Goal: Task Accomplishment & Management: Complete application form

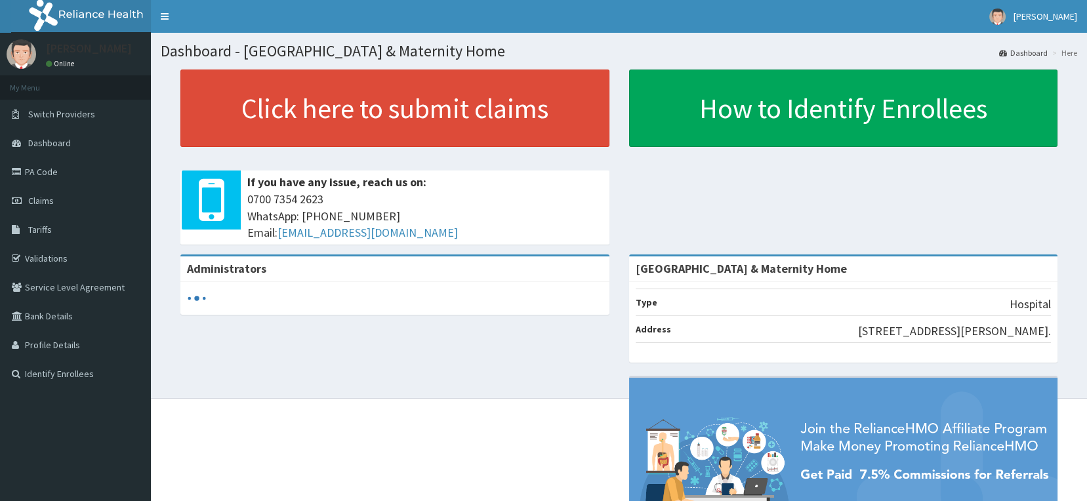
click at [610, 275] on div "Administrators" at bounding box center [395, 291] width 449 height 73
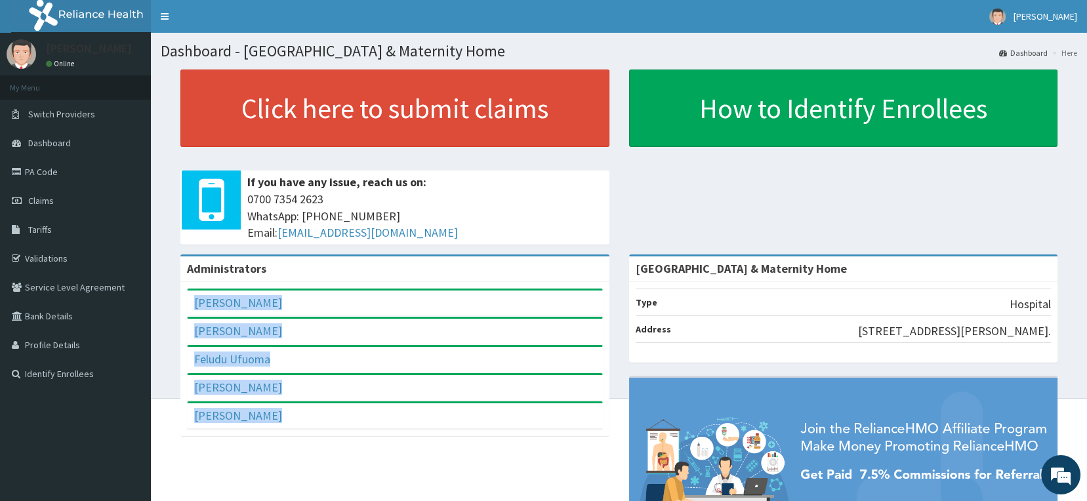
click at [485, 295] on div "[PERSON_NAME]" at bounding box center [395, 304] width 415 height 26
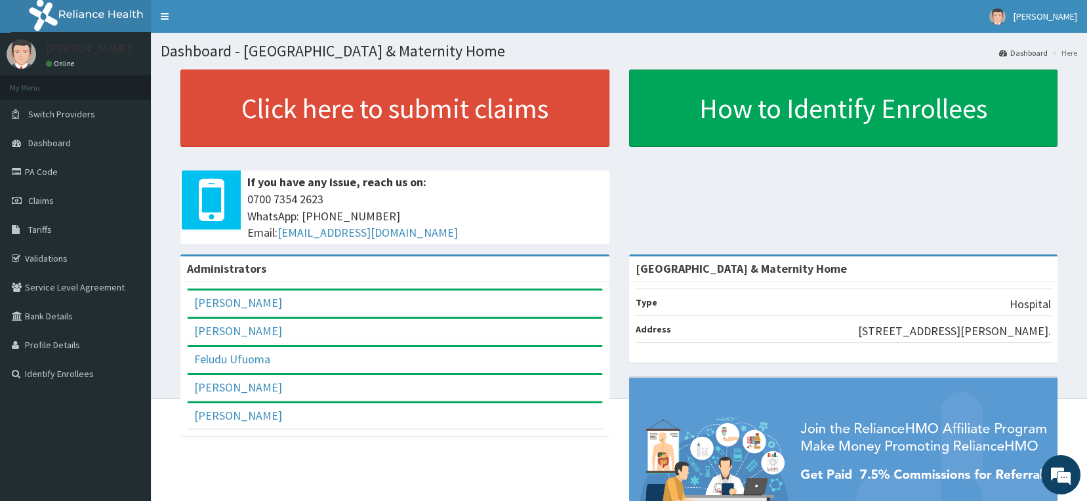
click at [485, 295] on div "[PERSON_NAME]" at bounding box center [395, 304] width 415 height 26
drag, startPoint x: 485, startPoint y: 295, endPoint x: 382, endPoint y: 306, distance: 103.6
click at [404, 300] on div "[PERSON_NAME]" at bounding box center [395, 304] width 415 height 26
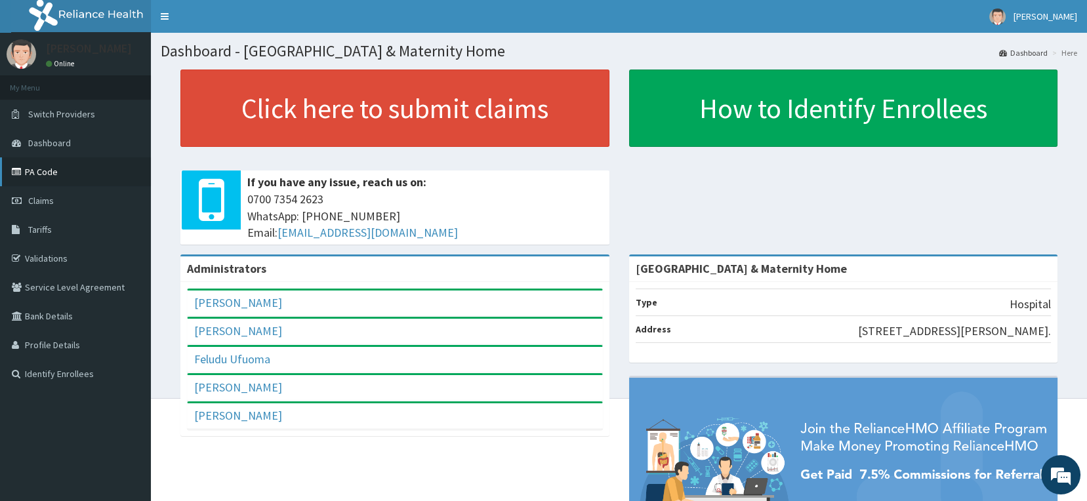
click at [45, 168] on link "PA Code" at bounding box center [75, 171] width 151 height 29
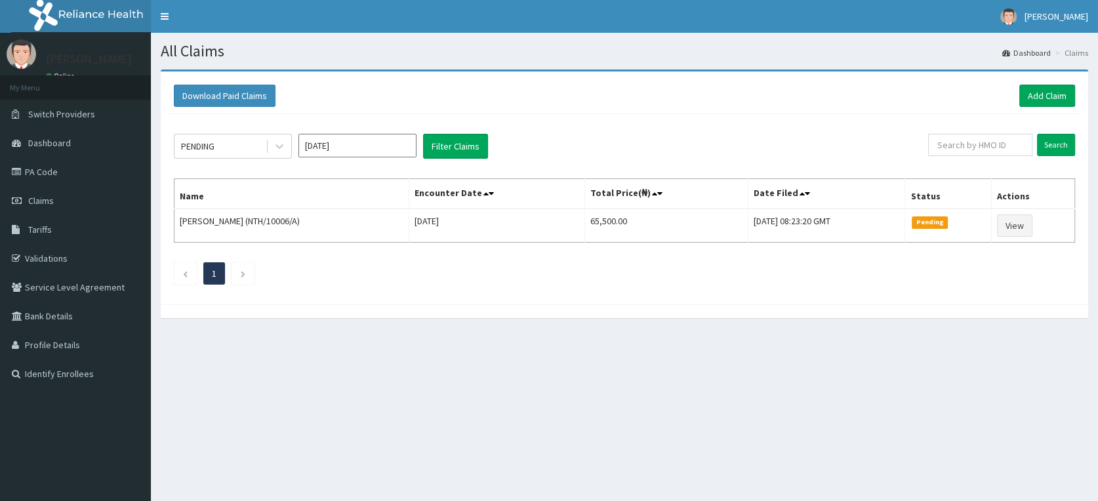
click at [37, 199] on span "Claims" at bounding box center [41, 201] width 26 height 12
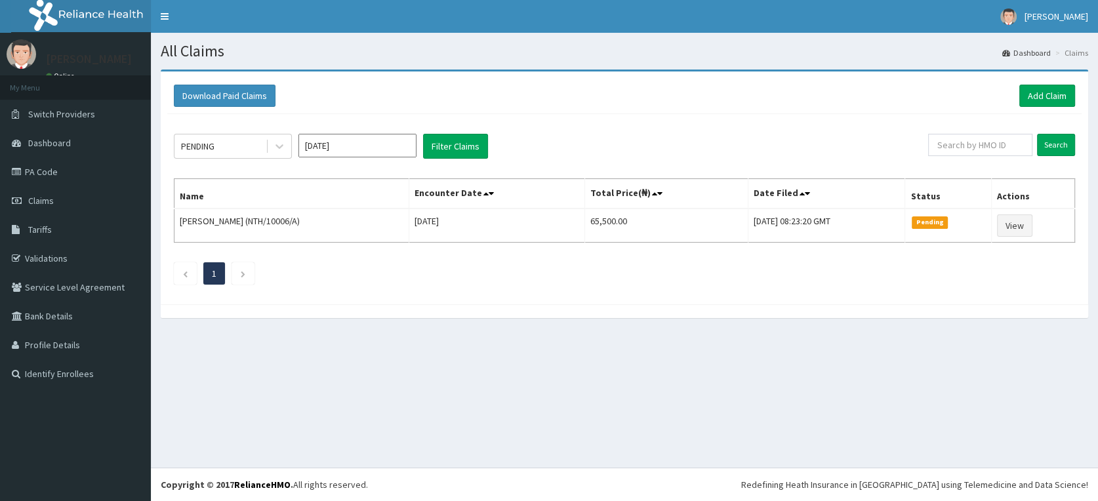
click at [37, 199] on span "Claims" at bounding box center [41, 201] width 26 height 12
click at [29, 66] on img at bounding box center [22, 54] width 30 height 30
drag, startPoint x: 0, startPoint y: 0, endPoint x: 26, endPoint y: 65, distance: 69.8
click at [26, 65] on img at bounding box center [22, 54] width 30 height 30
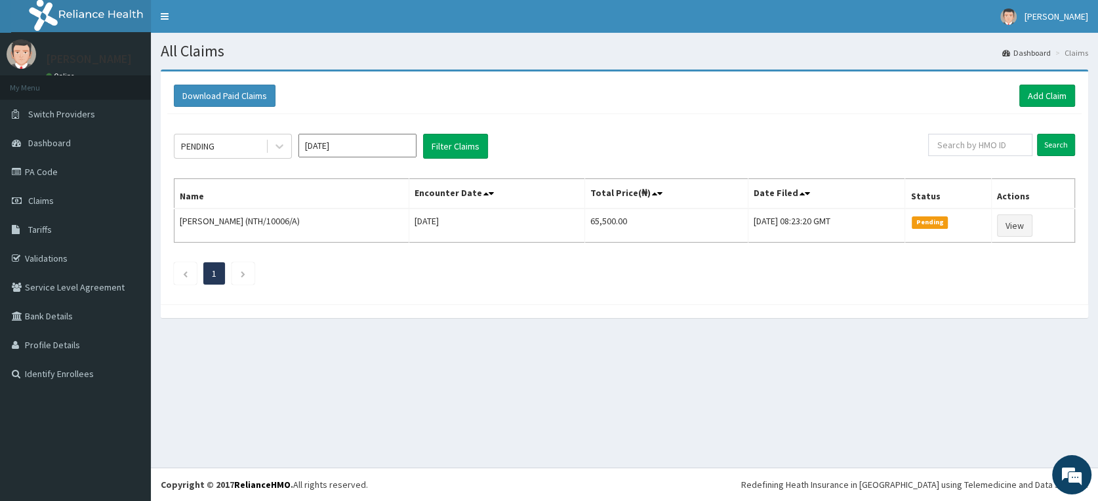
click at [26, 65] on img at bounding box center [22, 54] width 30 height 30
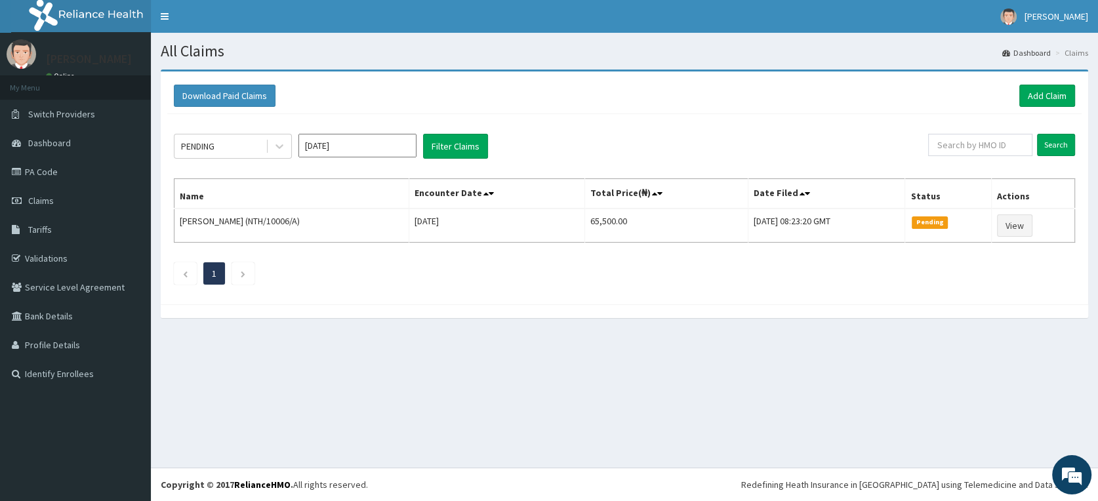
click at [26, 65] on img at bounding box center [22, 54] width 30 height 30
drag, startPoint x: 1023, startPoint y: 72, endPoint x: 1043, endPoint y: 91, distance: 27.4
click at [1043, 91] on div "Download Paid Claims Add Claim × Note you can only download claims within a max…" at bounding box center [625, 194] width 928 height 249
click at [1039, 95] on link "Add Claim" at bounding box center [1048, 96] width 56 height 22
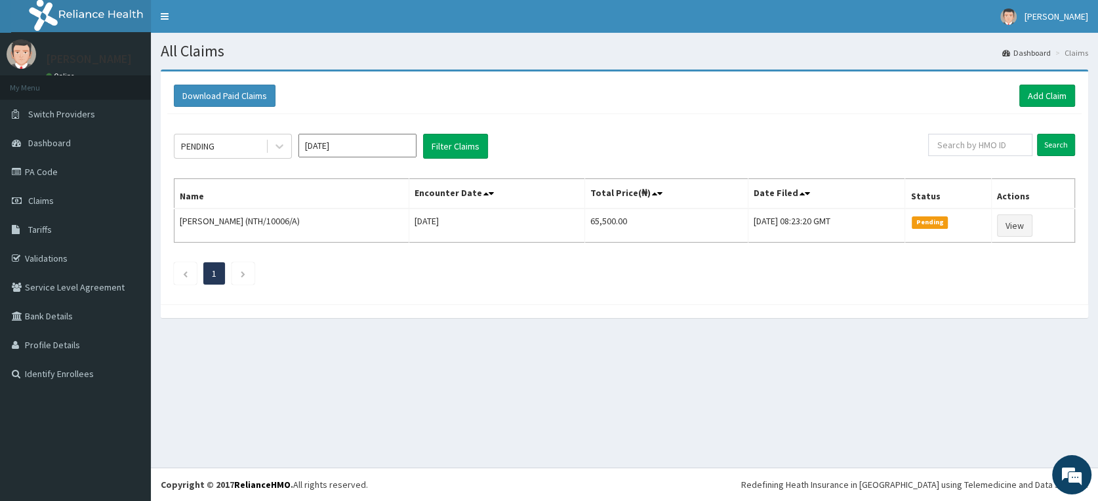
click at [862, 103] on div "Download Paid Claims Add Claim" at bounding box center [625, 96] width 902 height 22
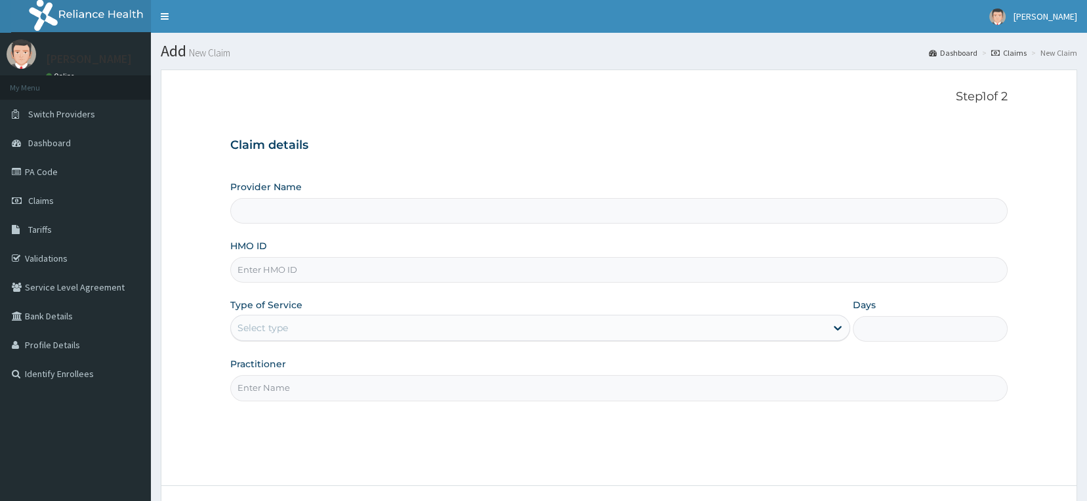
drag, startPoint x: 331, startPoint y: 245, endPoint x: 327, endPoint y: 261, distance: 16.2
click at [329, 254] on div "HMO ID" at bounding box center [619, 261] width 778 height 43
click at [327, 261] on input "HMO ID" at bounding box center [619, 270] width 778 height 26
type input "[GEOGRAPHIC_DATA] & Maternity Home"
click at [324, 253] on div "HMO ID" at bounding box center [619, 261] width 778 height 43
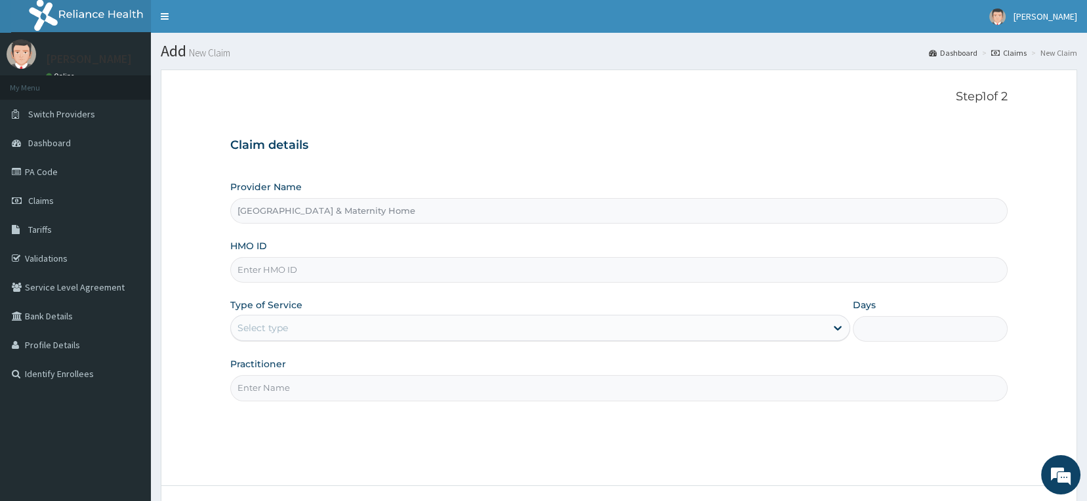
click at [320, 251] on div "HMO ID" at bounding box center [619, 261] width 778 height 43
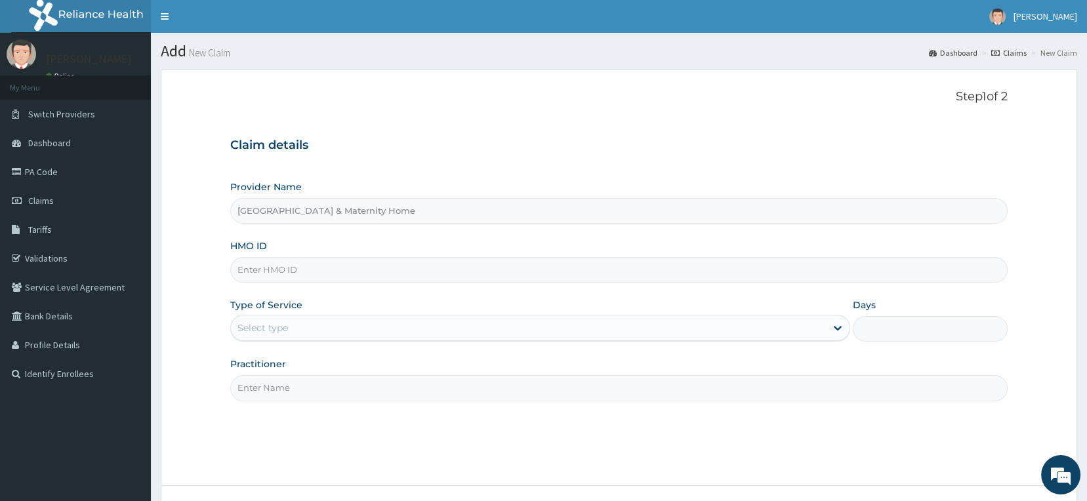
click at [320, 251] on div "HMO ID" at bounding box center [619, 261] width 778 height 43
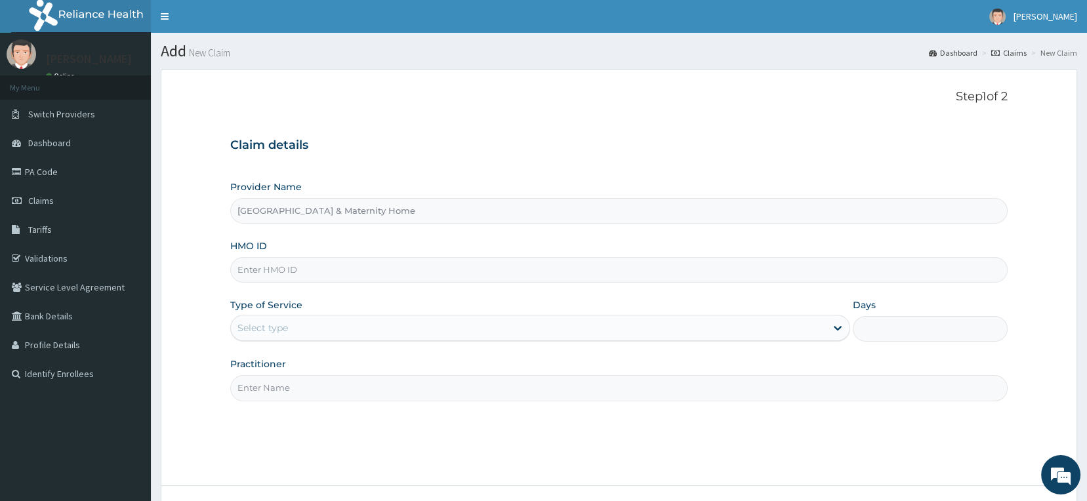
click at [320, 251] on div "HMO ID" at bounding box center [619, 261] width 778 height 43
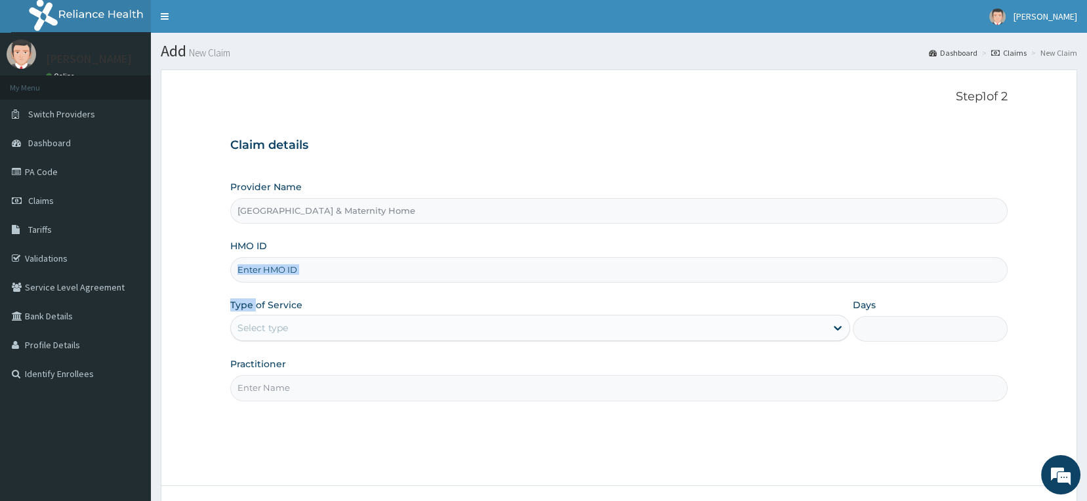
click at [320, 251] on div "HMO ID" at bounding box center [619, 261] width 778 height 43
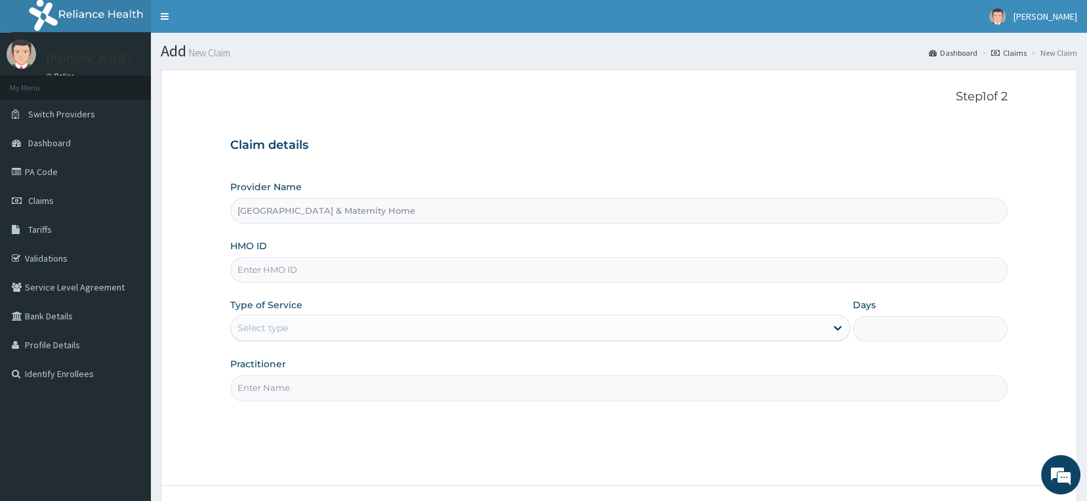
click at [320, 251] on div "HMO ID" at bounding box center [619, 261] width 778 height 43
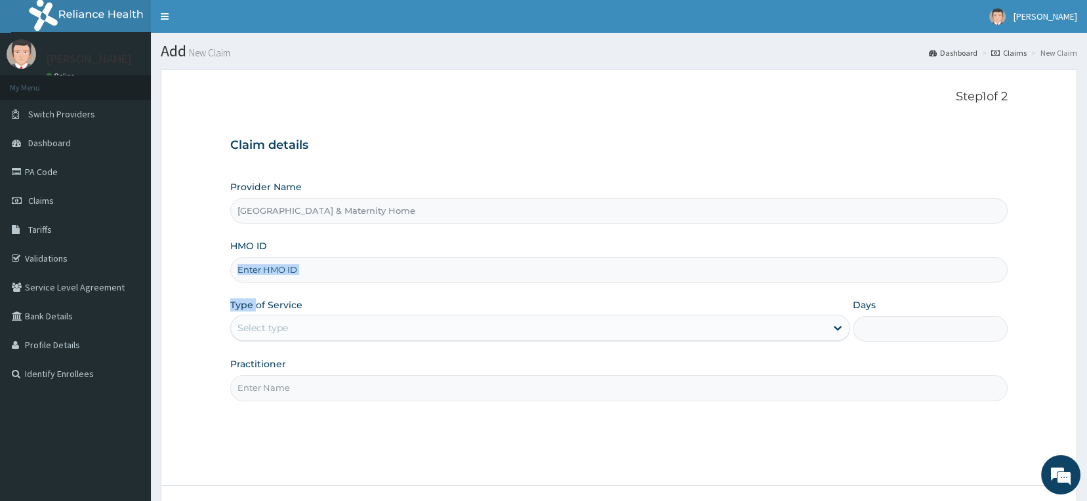
click at [320, 251] on div "HMO ID" at bounding box center [619, 261] width 778 height 43
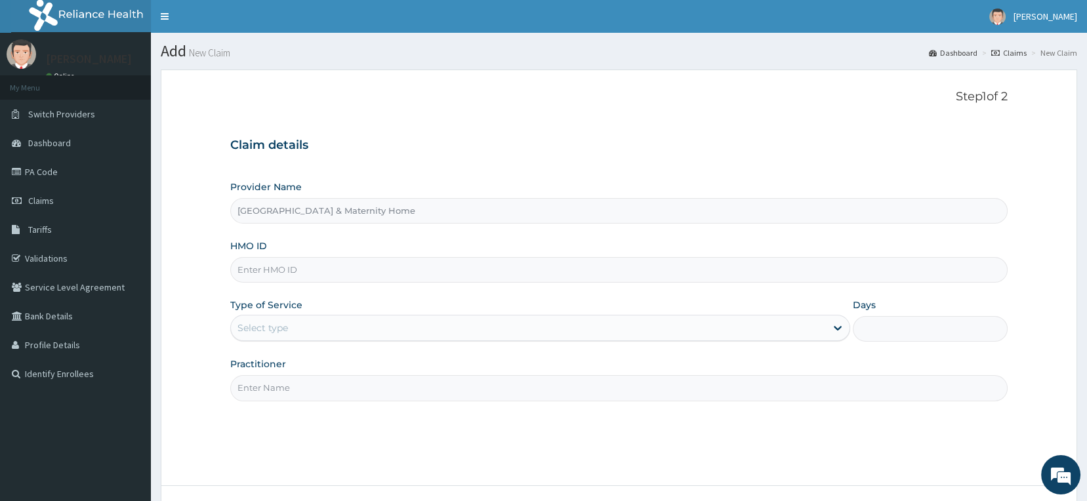
click at [320, 251] on div "HMO ID" at bounding box center [619, 261] width 778 height 43
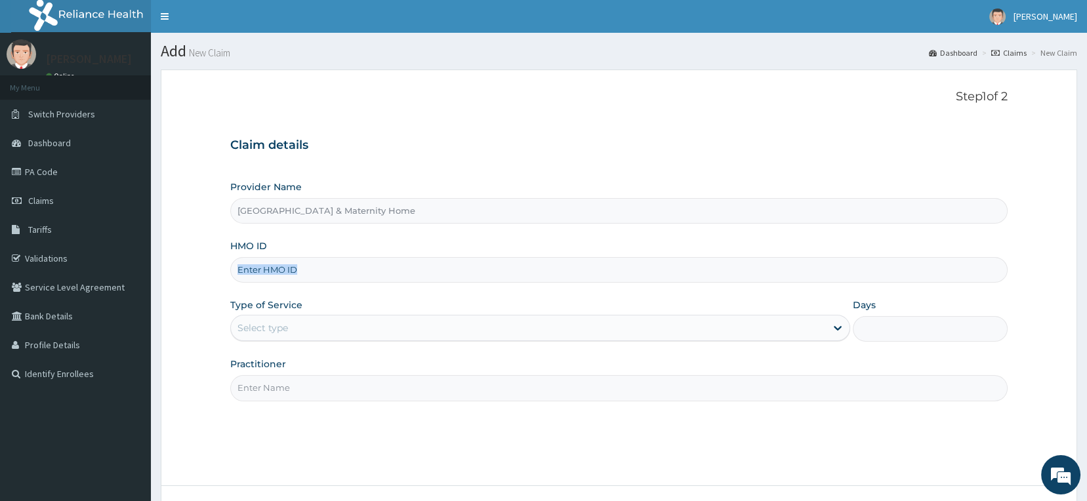
click at [320, 251] on div "HMO ID" at bounding box center [619, 261] width 778 height 43
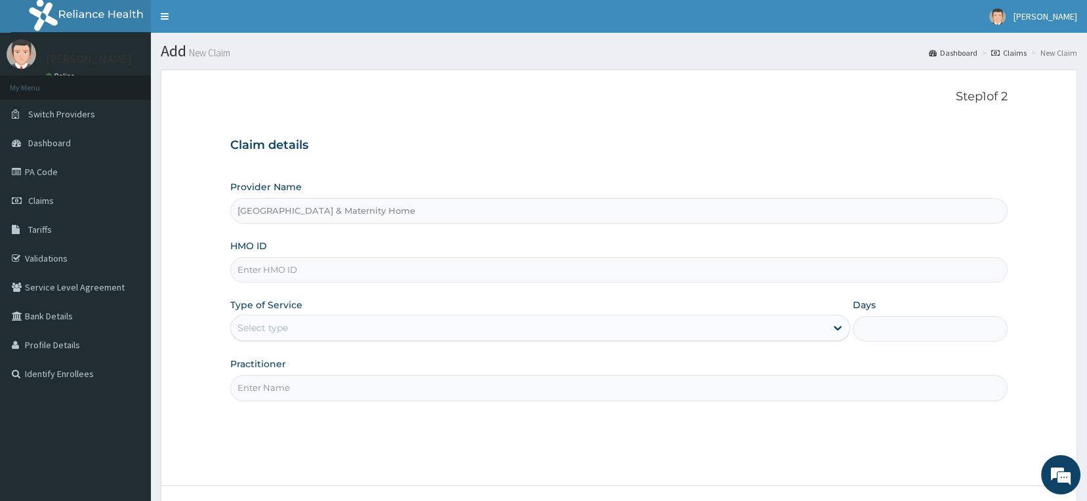
click at [320, 251] on div "HMO ID" at bounding box center [619, 261] width 778 height 43
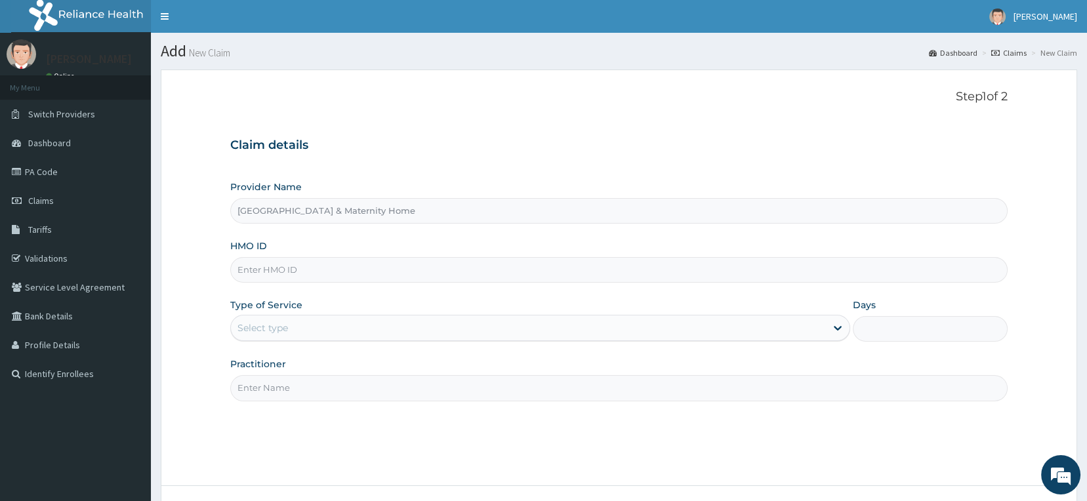
click at [320, 251] on div "HMO ID" at bounding box center [619, 261] width 778 height 43
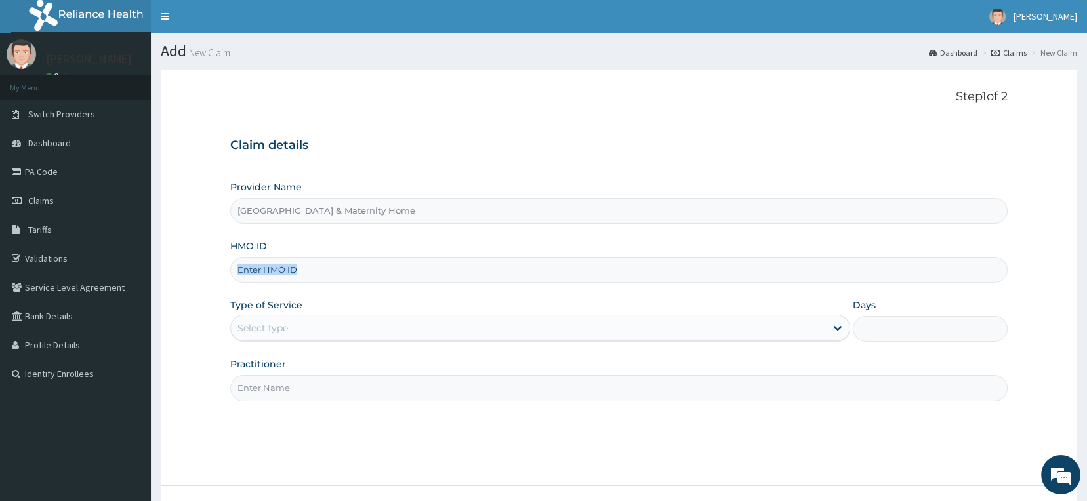
click at [320, 251] on div "HMO ID" at bounding box center [619, 261] width 778 height 43
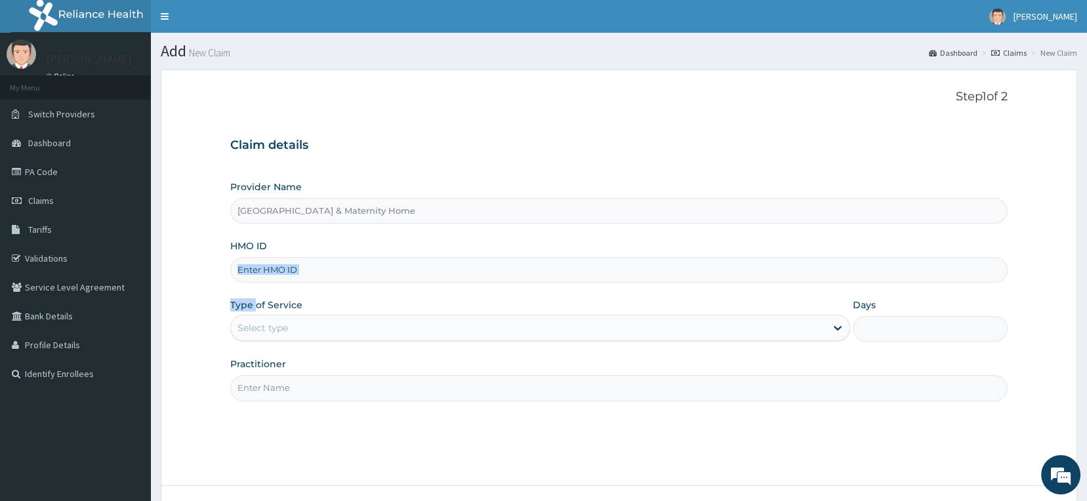
click at [320, 251] on div "HMO ID" at bounding box center [619, 261] width 778 height 43
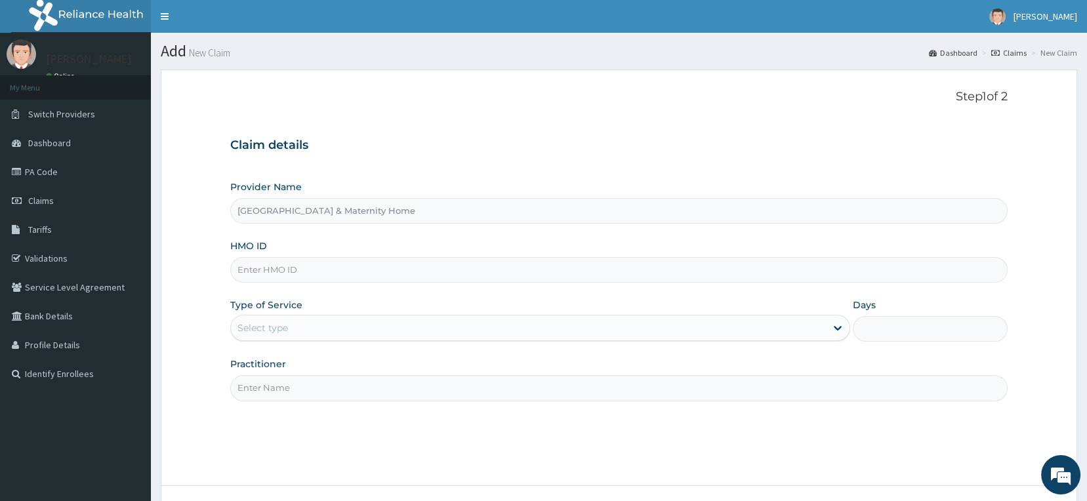
click at [320, 251] on div "HMO ID" at bounding box center [619, 261] width 778 height 43
click at [310, 277] on input "HMO ID" at bounding box center [619, 270] width 778 height 26
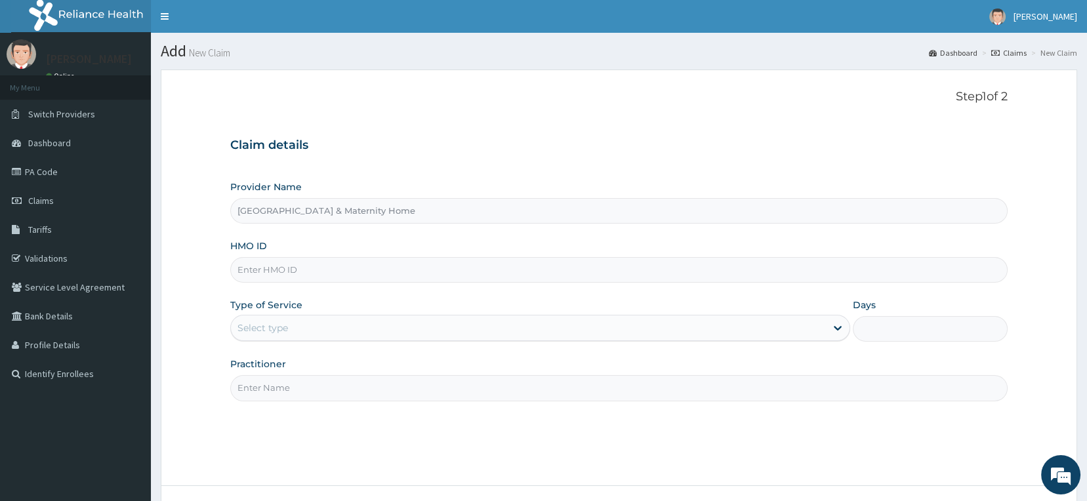
click at [310, 277] on input "HMO ID" at bounding box center [619, 270] width 778 height 26
click at [304, 272] on input "HMO ID" at bounding box center [619, 270] width 778 height 26
type input "HLP/10010/B"
drag, startPoint x: 302, startPoint y: 303, endPoint x: 303, endPoint y: 315, distance: 11.9
click at [303, 315] on div "Type of Service Select type" at bounding box center [540, 320] width 620 height 43
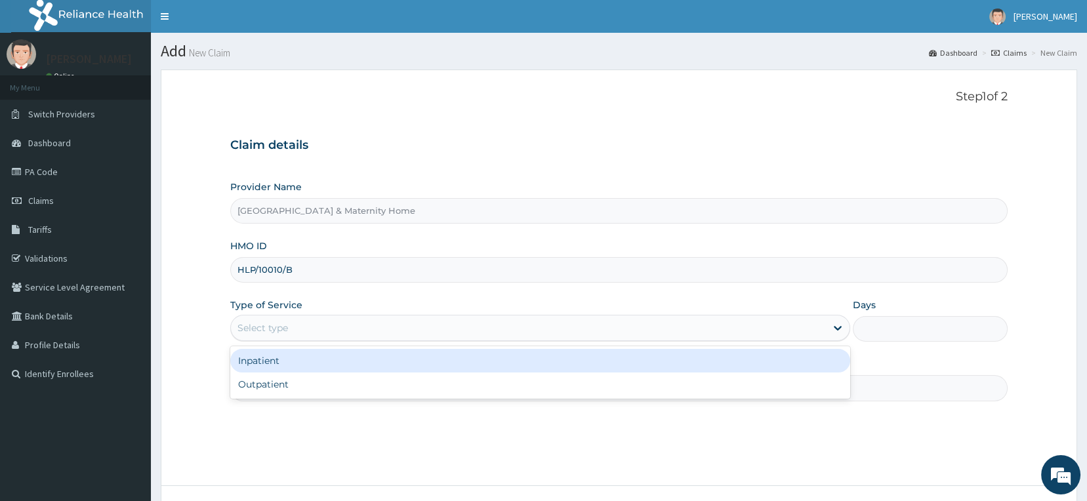
click at [303, 324] on div "Select type" at bounding box center [528, 328] width 595 height 21
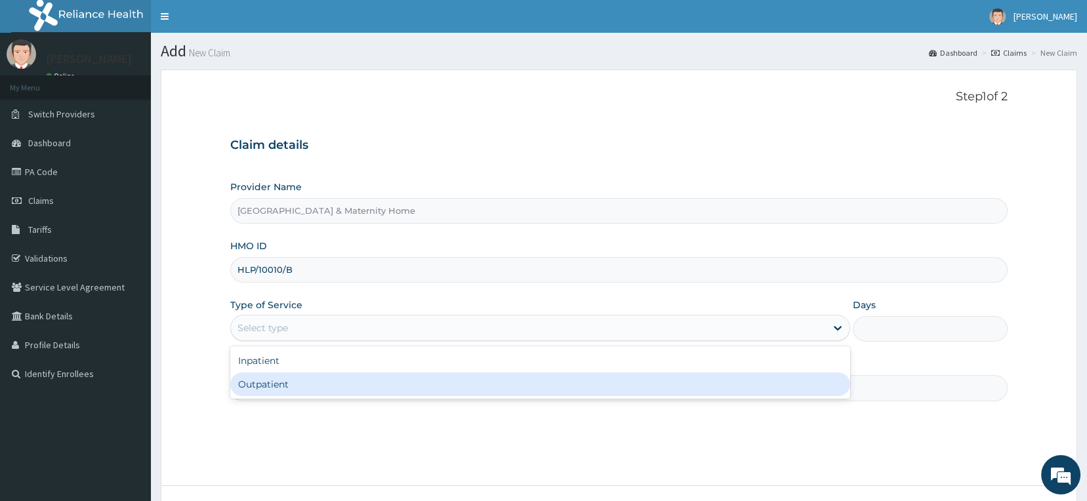
click at [283, 383] on div "Outpatient" at bounding box center [540, 385] width 620 height 24
type input "1"
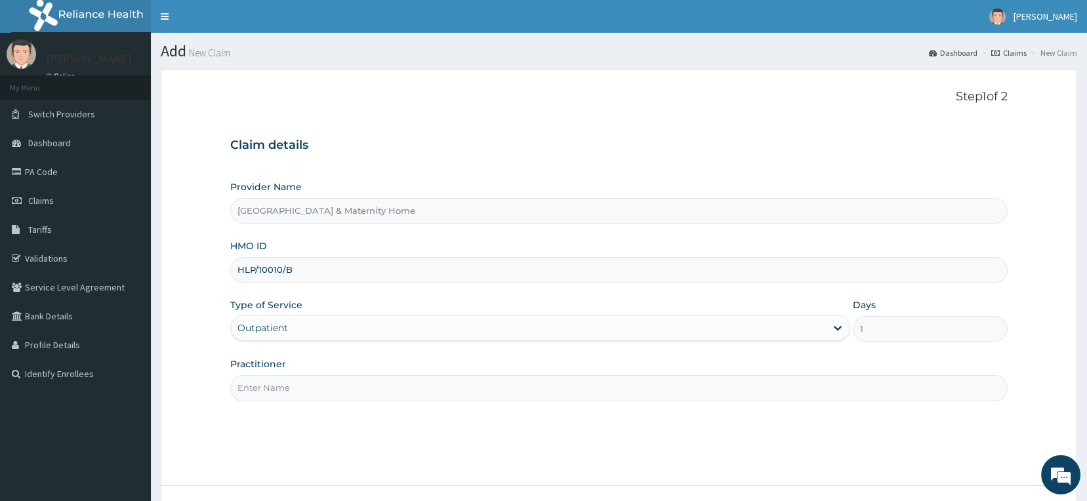
click at [293, 377] on input "Practitioner" at bounding box center [619, 388] width 778 height 26
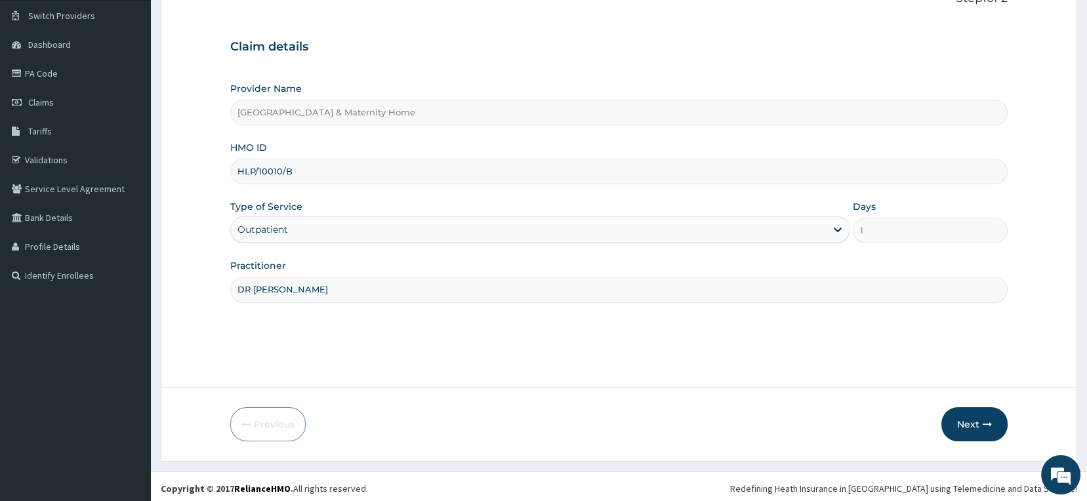
scroll to position [102, 0]
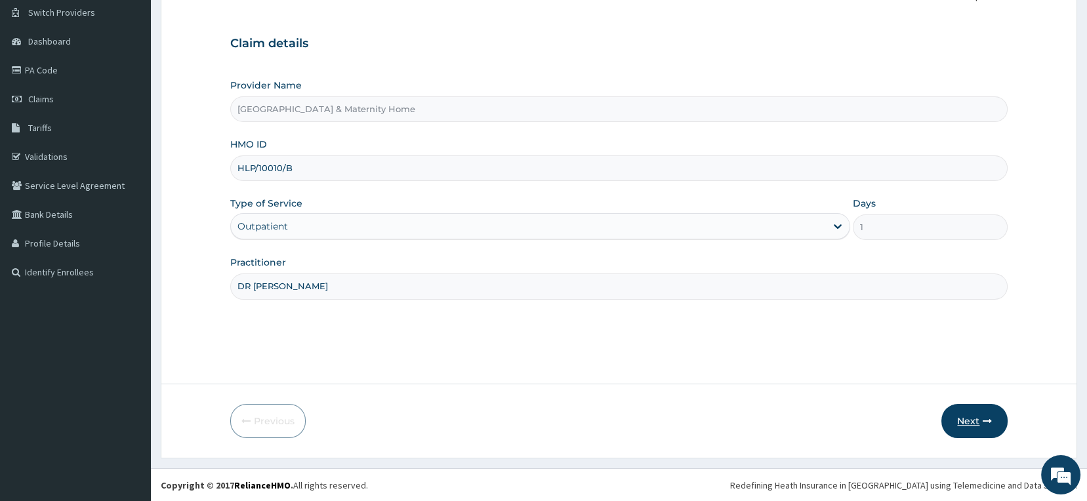
type input "DR MAMA"
click at [965, 414] on button "Next" at bounding box center [975, 421] width 66 height 34
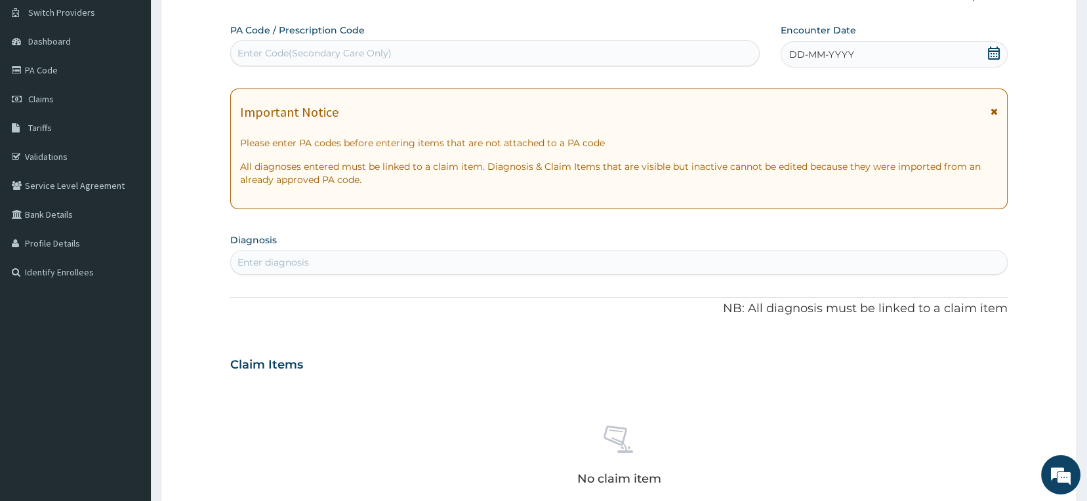
click at [995, 50] on icon at bounding box center [994, 53] width 12 height 13
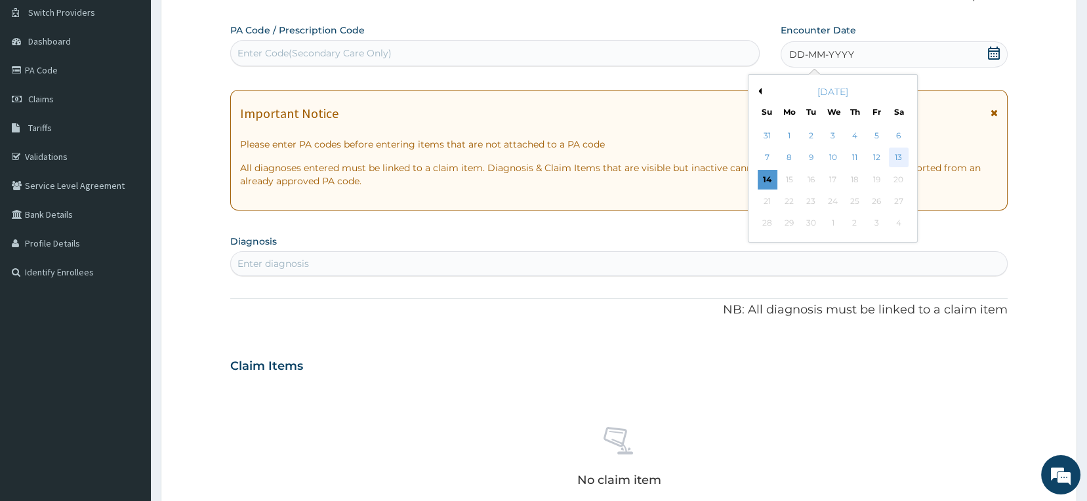
click at [900, 153] on div "13" at bounding box center [899, 158] width 20 height 20
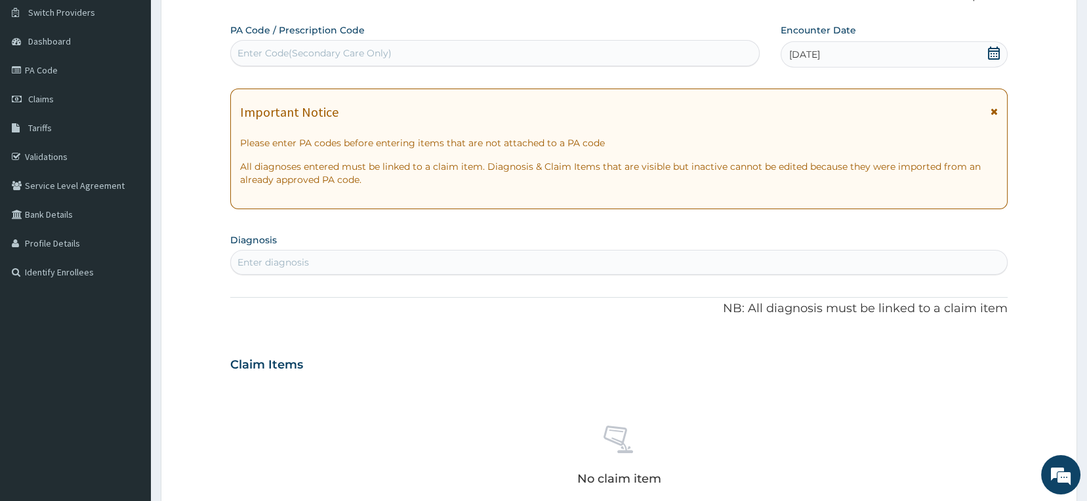
click at [994, 113] on icon at bounding box center [994, 111] width 7 height 9
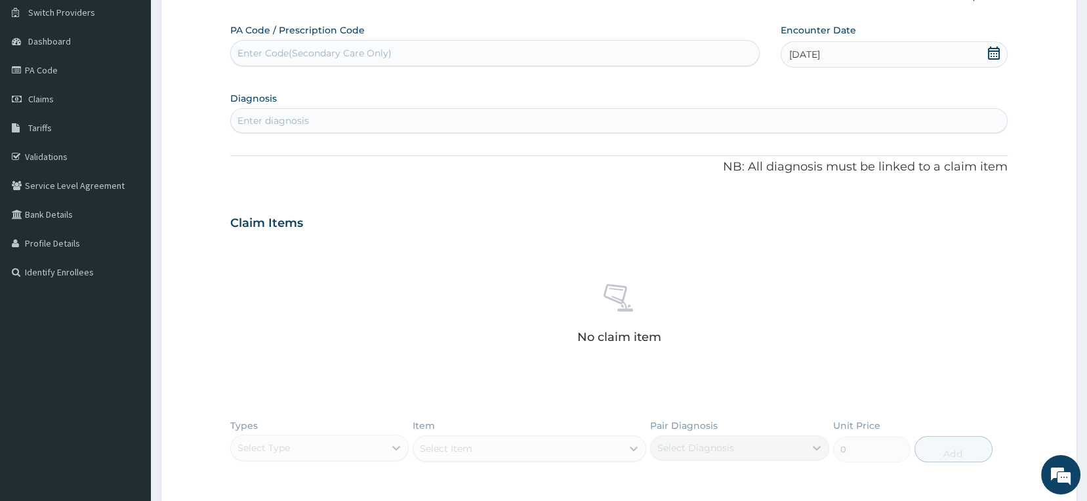
click at [470, 119] on div "Enter diagnosis" at bounding box center [619, 120] width 777 height 21
type input "MALARIA"
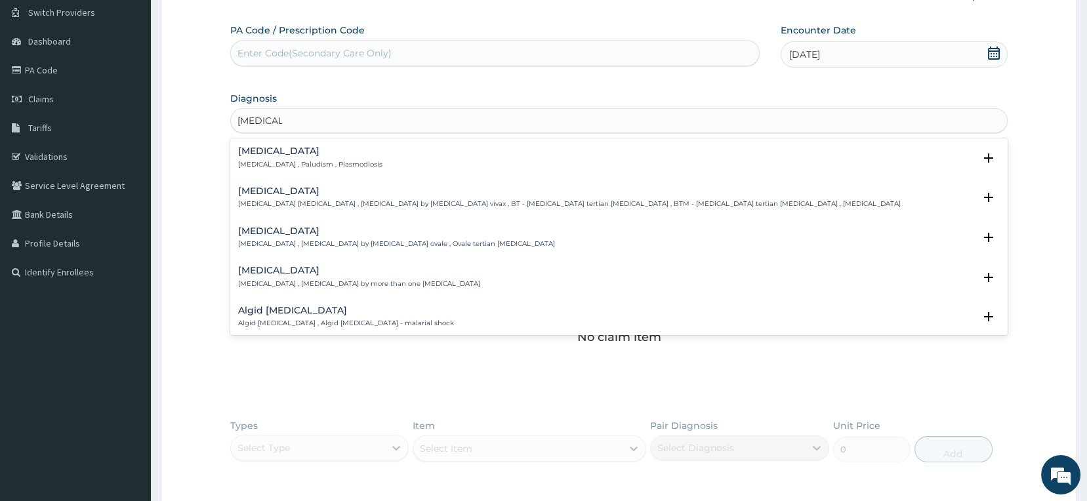
click at [287, 161] on p "Malaria , Paludism , Plasmodiosis" at bounding box center [310, 164] width 144 height 9
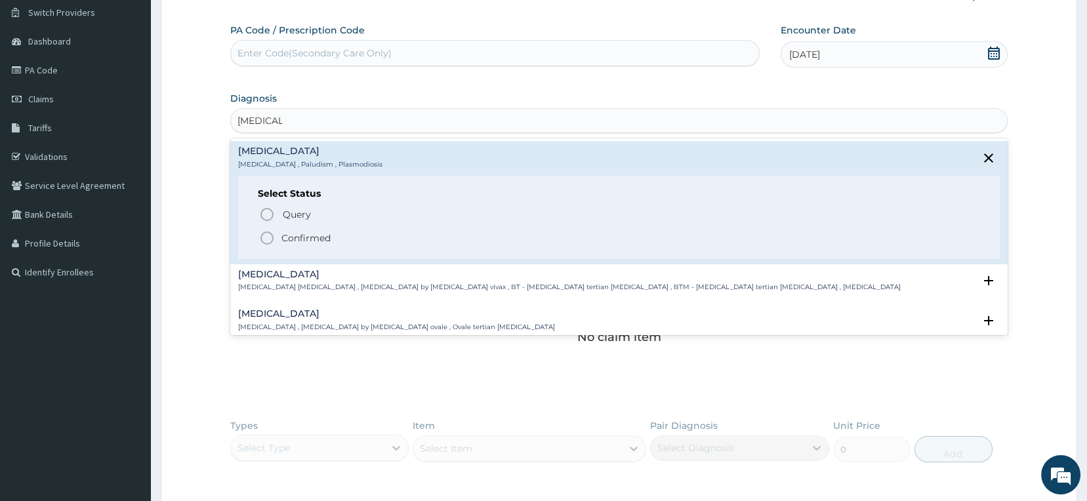
click at [289, 237] on p "Confirmed" at bounding box center [306, 238] width 49 height 13
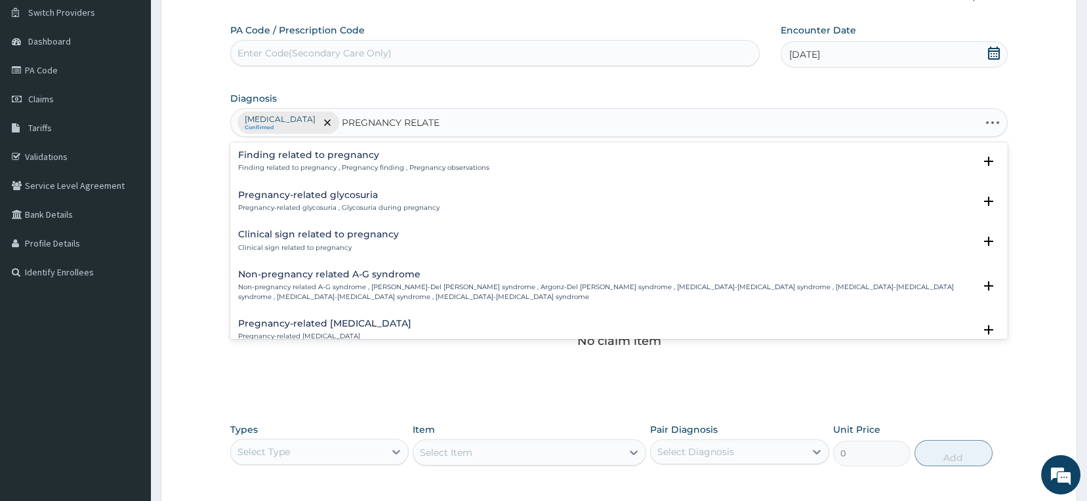
type input "PREGNANCY RELATED"
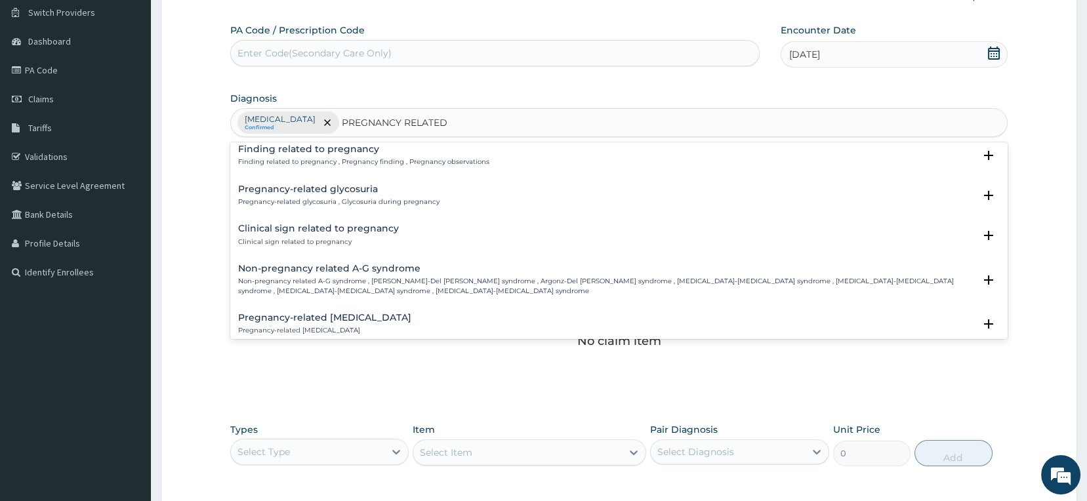
scroll to position [0, 0]
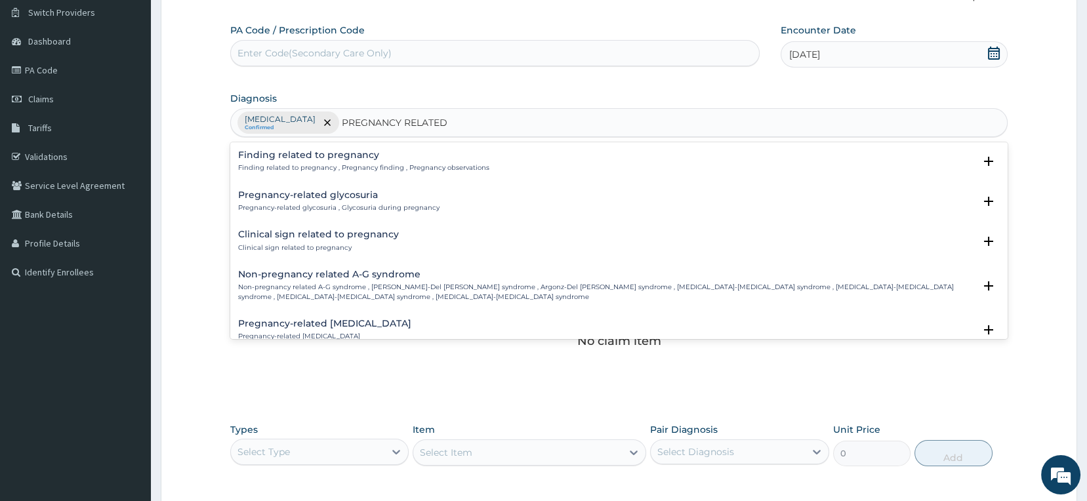
click at [335, 158] on h4 "Finding related to pregnancy" at bounding box center [363, 155] width 251 height 10
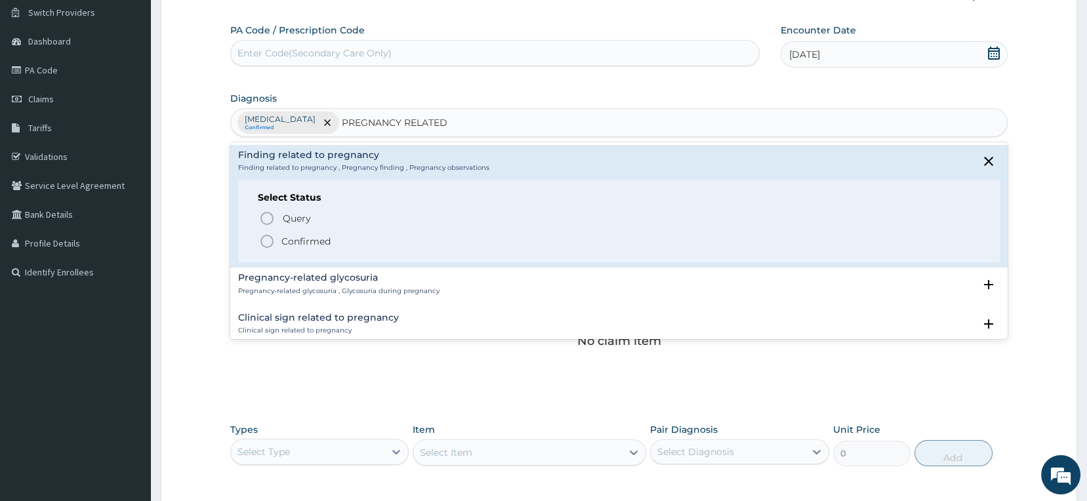
click at [272, 240] on icon "status option filled" at bounding box center [267, 242] width 16 height 16
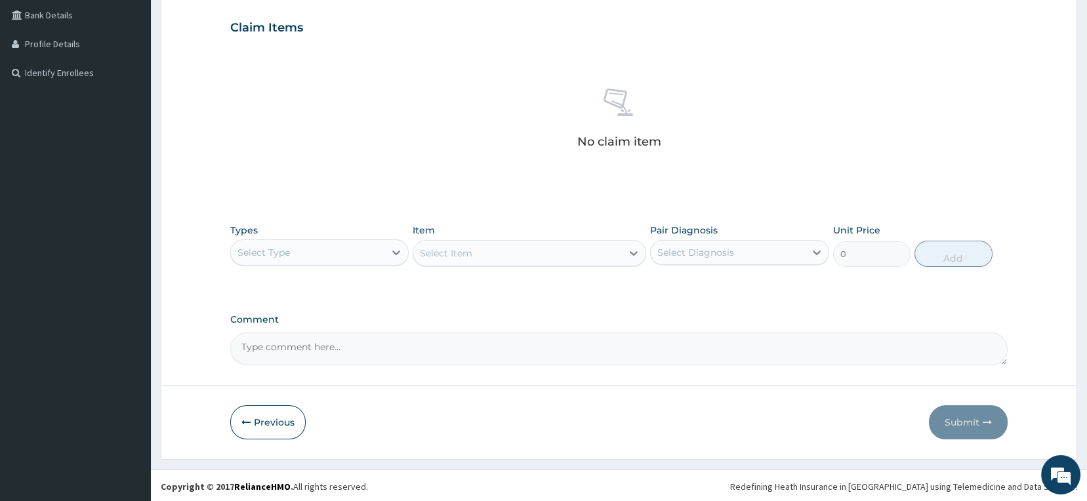
scroll to position [302, 0]
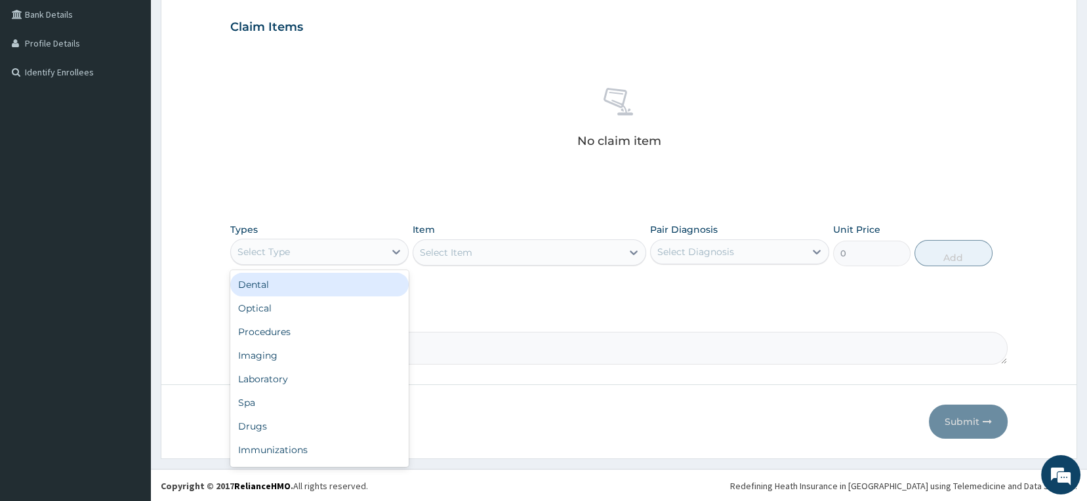
click at [345, 252] on div "Select Type" at bounding box center [308, 251] width 154 height 21
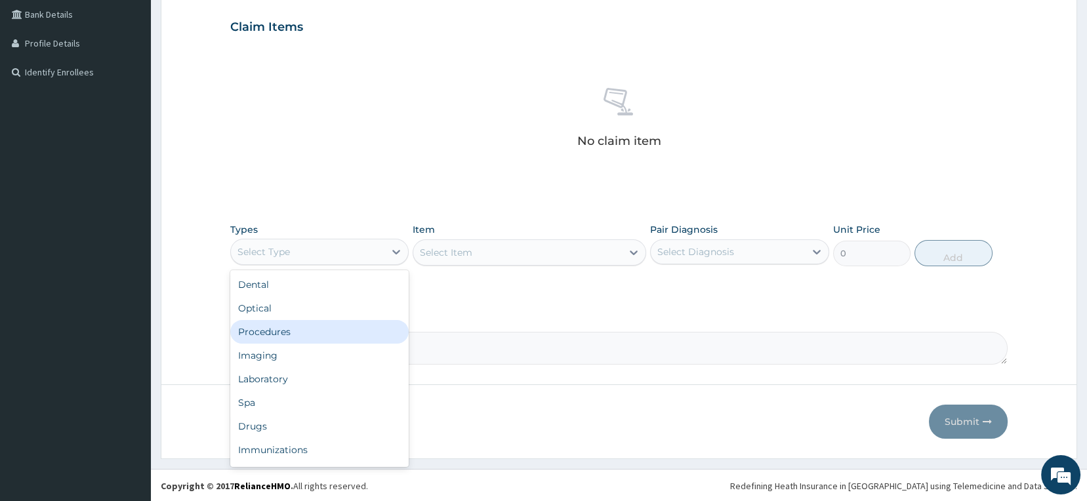
click at [283, 334] on div "Procedures" at bounding box center [319, 332] width 179 height 24
click at [283, 334] on textarea "Comment" at bounding box center [619, 348] width 778 height 33
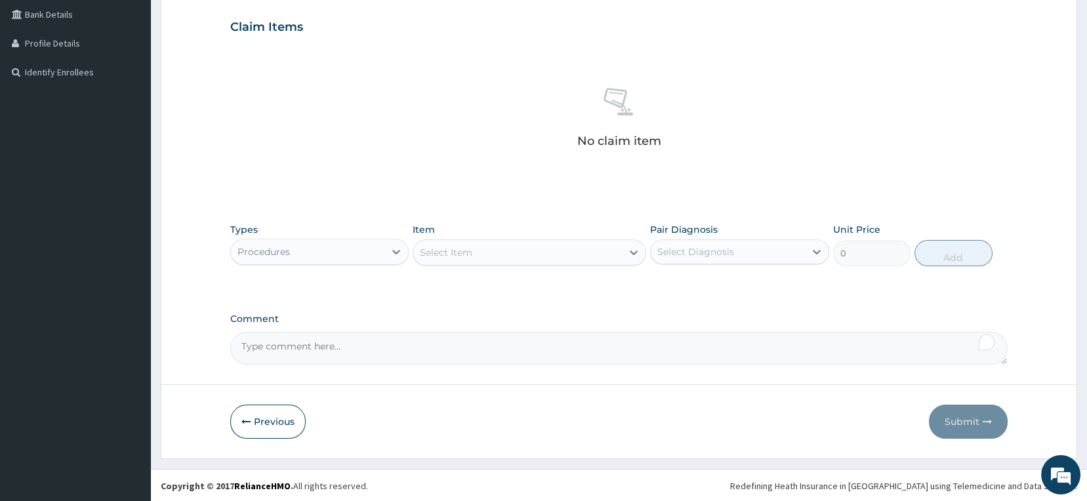
click at [591, 251] on div "Select Item" at bounding box center [517, 252] width 209 height 21
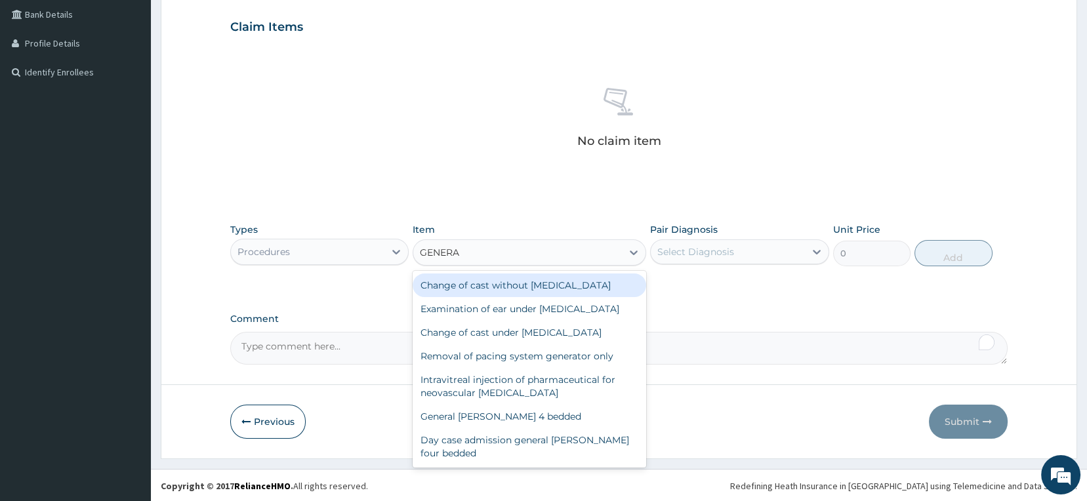
type input "GENERAL"
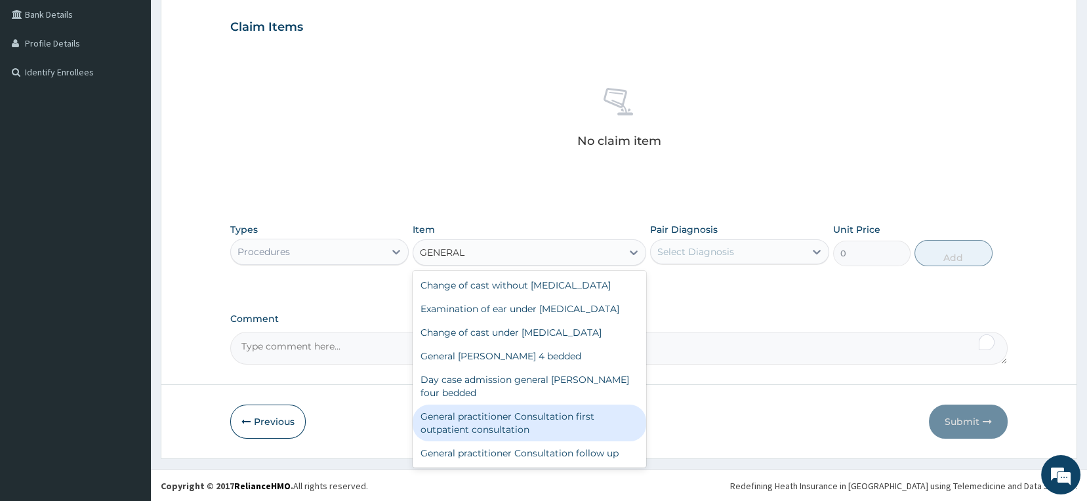
click at [495, 437] on div "General practitioner Consultation first outpatient consultation" at bounding box center [530, 423] width 234 height 37
type input "2500"
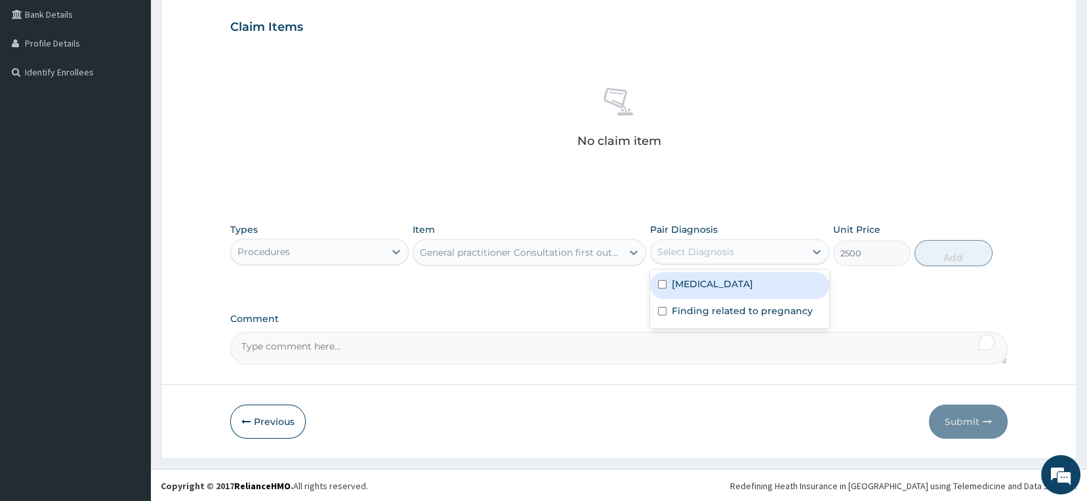
click at [733, 254] on div "Select Diagnosis" at bounding box center [728, 251] width 154 height 21
click at [734, 283] on div "[MEDICAL_DATA]" at bounding box center [739, 285] width 179 height 27
checkbox input "true"
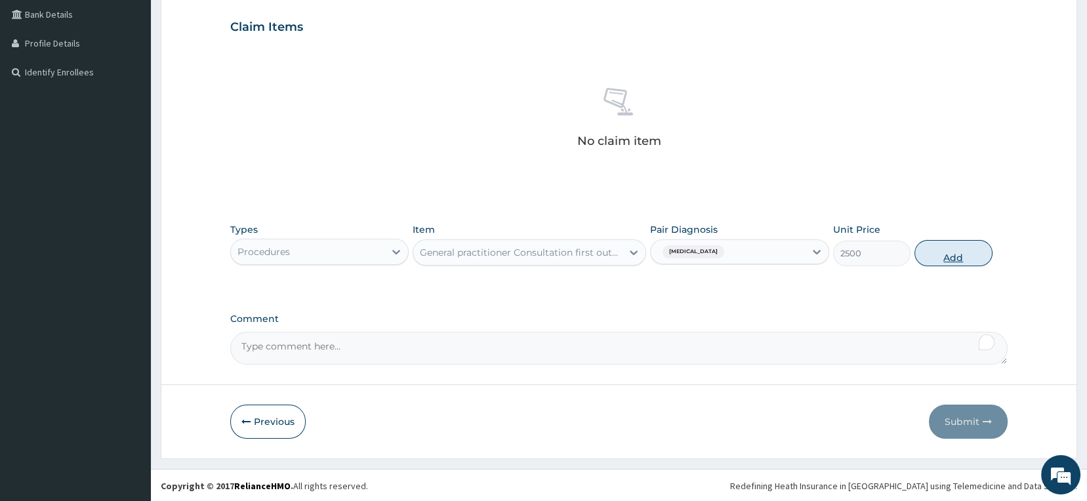
click at [955, 256] on button "Add" at bounding box center [954, 253] width 78 height 26
type input "0"
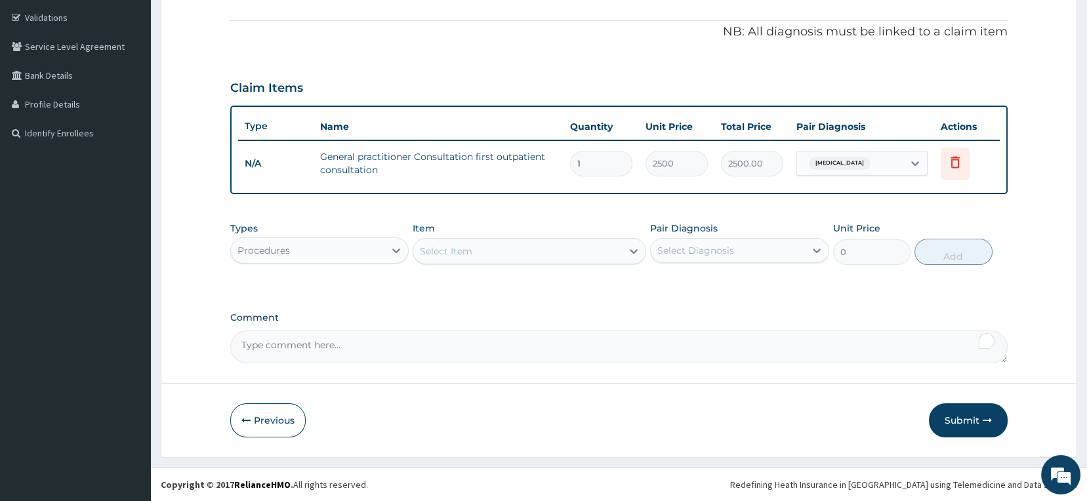
scroll to position [240, 0]
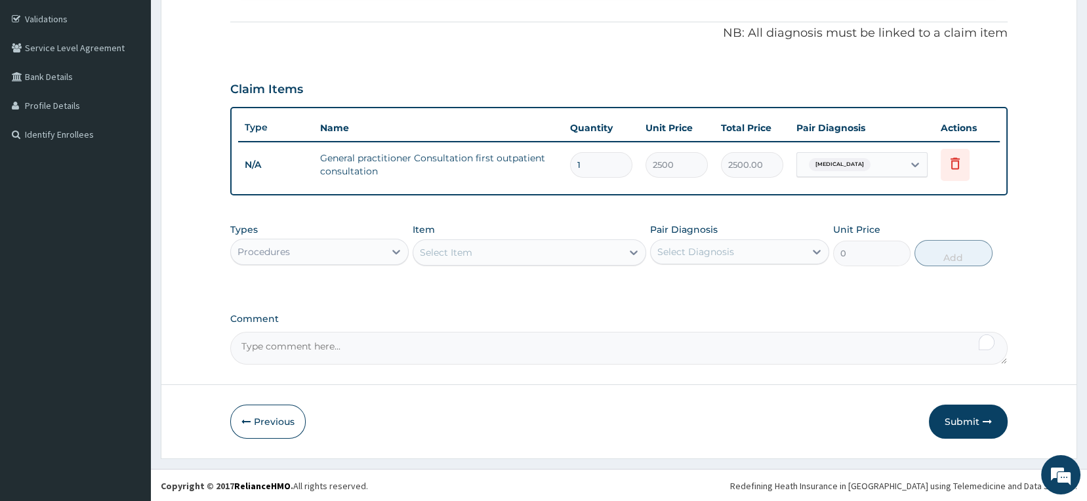
click at [352, 248] on div "Procedures" at bounding box center [308, 251] width 154 height 21
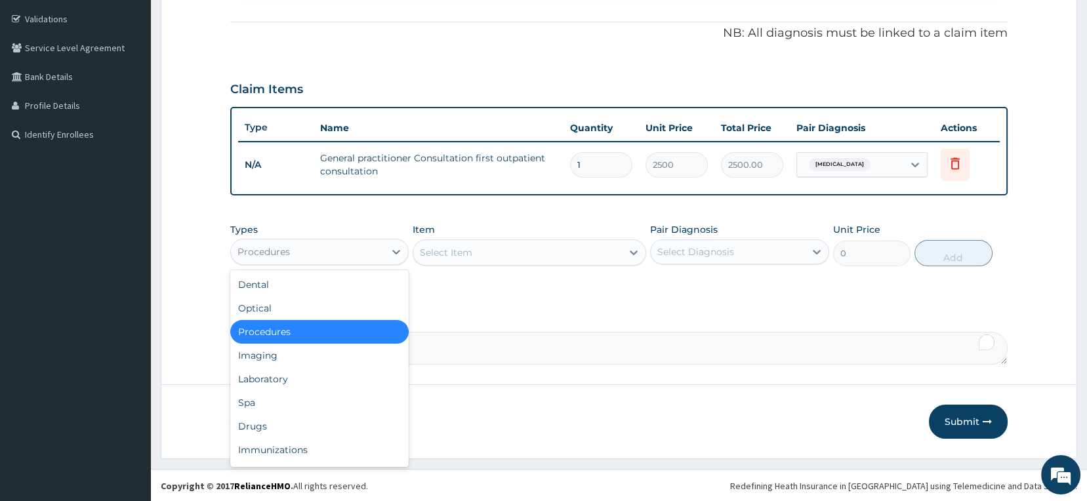
click at [325, 242] on div "Procedures" at bounding box center [308, 251] width 154 height 21
click at [289, 380] on div "Laboratory" at bounding box center [319, 379] width 179 height 24
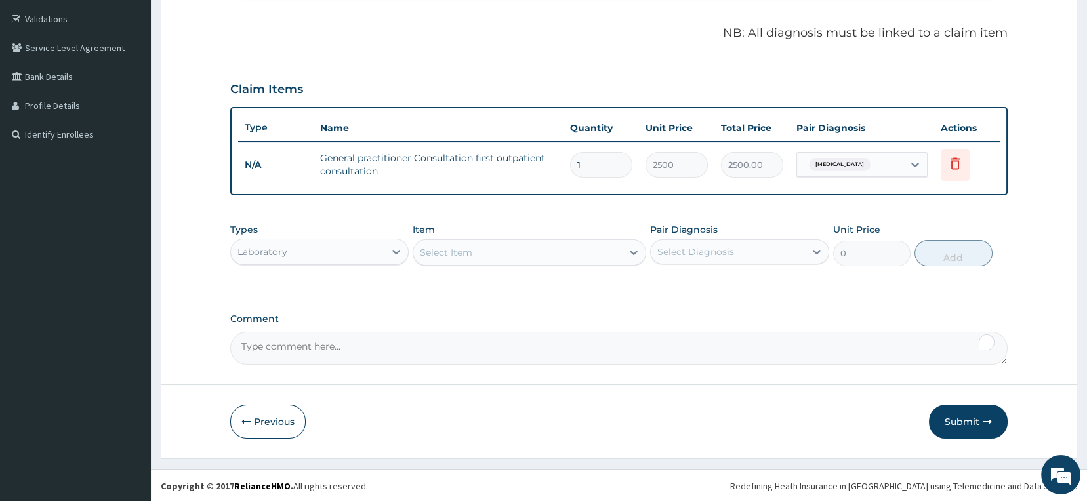
click at [509, 255] on div "Select Item" at bounding box center [517, 252] width 209 height 21
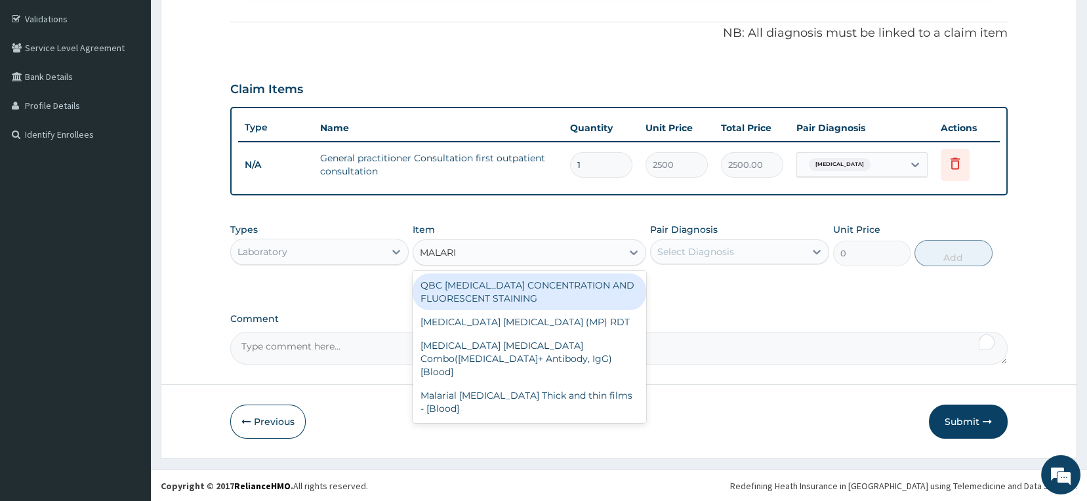
type input "MALARIA"
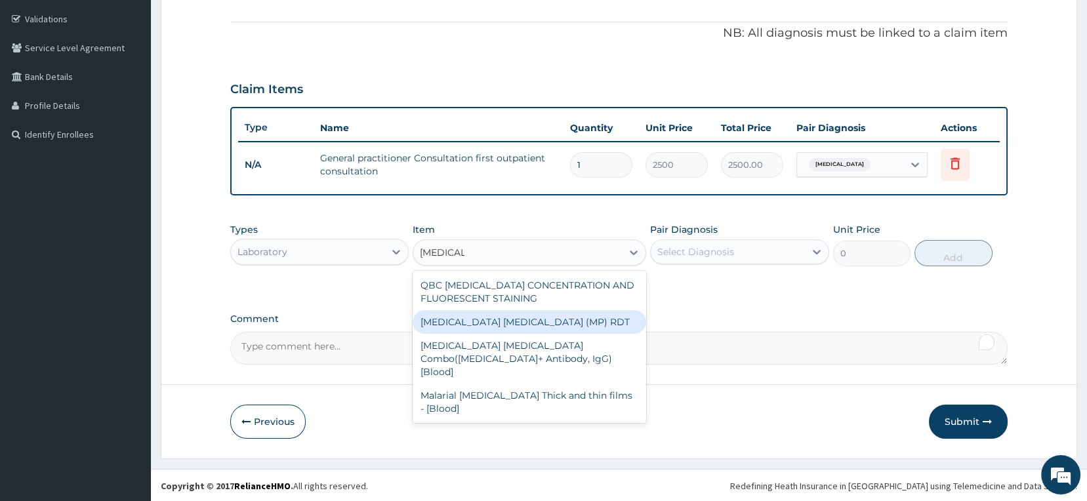
click at [509, 321] on div "[MEDICAL_DATA] [MEDICAL_DATA] (MP) RDT" at bounding box center [530, 322] width 234 height 24
type input "1500"
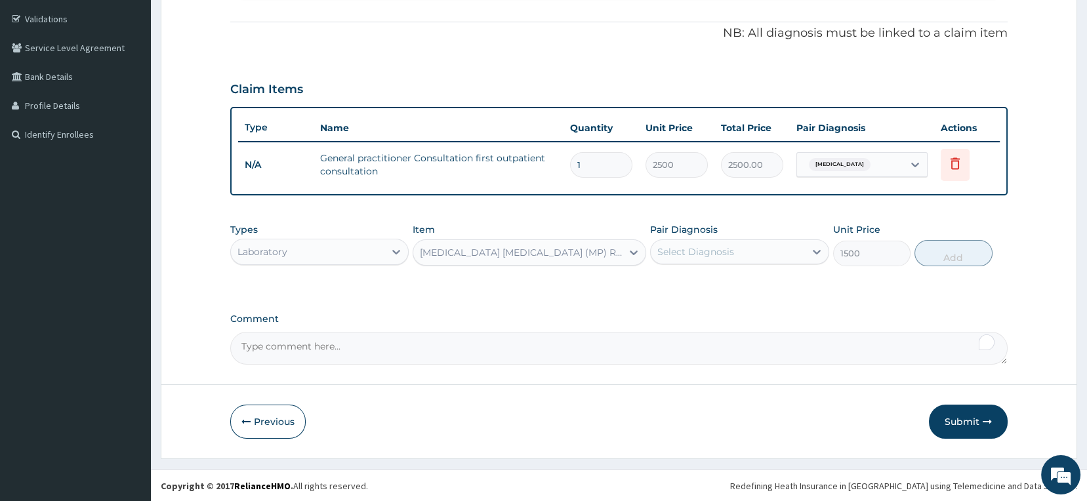
click at [701, 245] on div "Select Diagnosis" at bounding box center [696, 251] width 77 height 13
click at [694, 282] on label "[MEDICAL_DATA]" at bounding box center [712, 284] width 81 height 13
checkbox input "true"
click at [940, 259] on button "Add" at bounding box center [954, 253] width 78 height 26
type input "0"
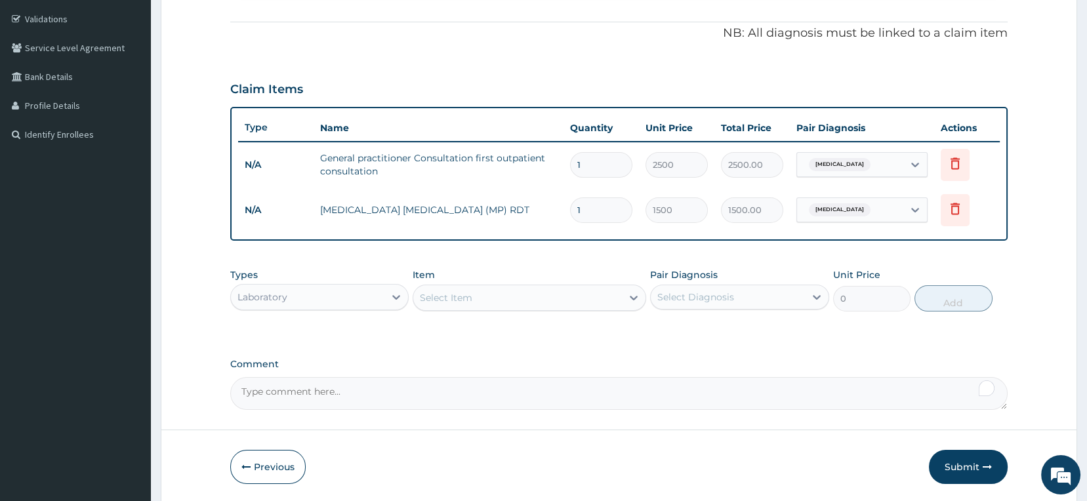
click at [478, 302] on div "Select Item" at bounding box center [517, 297] width 209 height 21
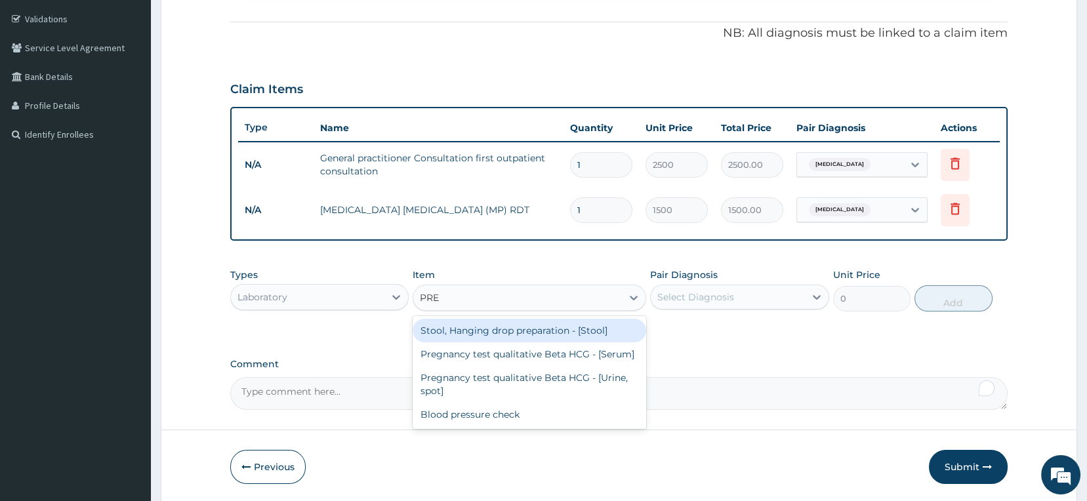
type input "PREG"
click at [469, 329] on div "Pregnancy test qualitative Beta HCG - [Serum]" at bounding box center [530, 331] width 234 height 24
type input "1200"
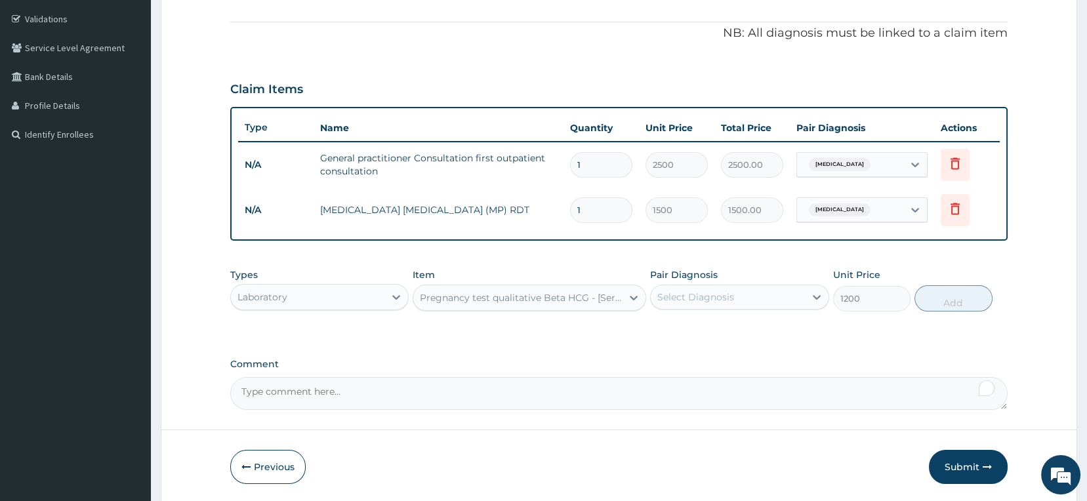
click at [705, 295] on div "Select Diagnosis" at bounding box center [696, 297] width 77 height 13
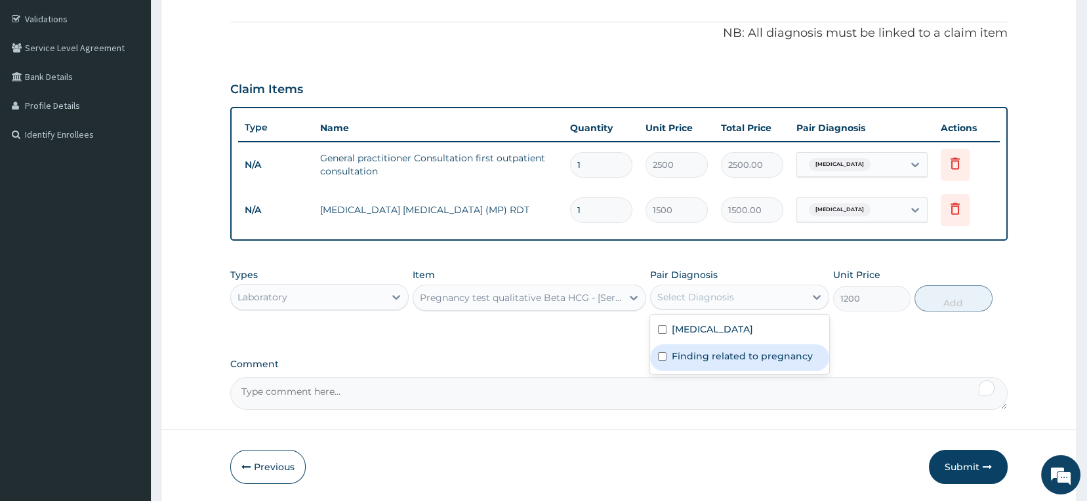
click at [698, 357] on label "Finding related to pregnancy" at bounding box center [742, 356] width 141 height 13
checkbox input "true"
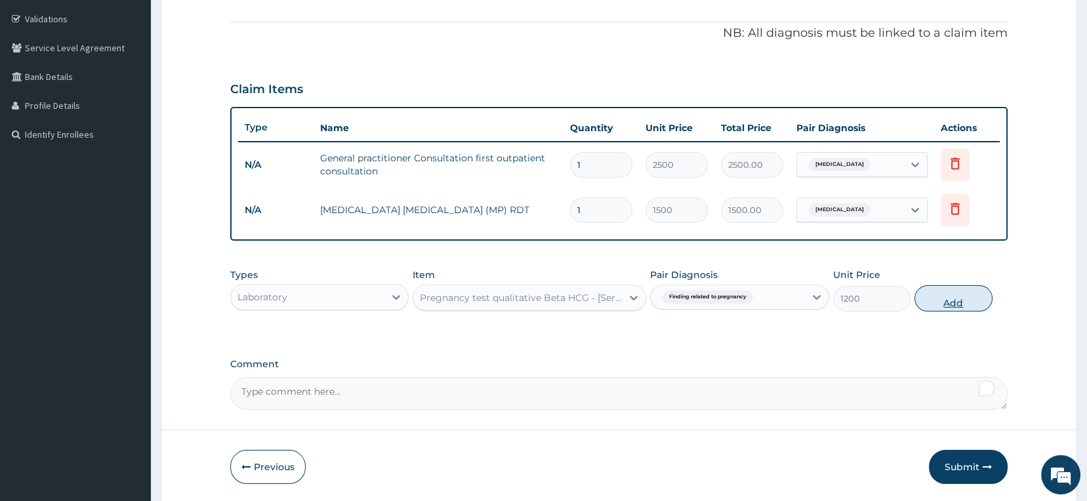
click at [954, 302] on button "Add" at bounding box center [954, 298] width 78 height 26
type input "0"
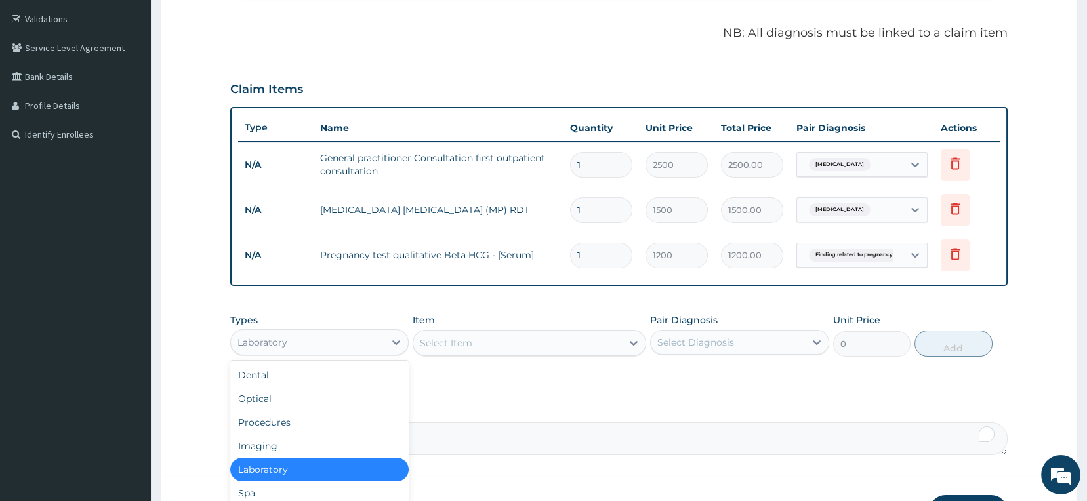
click at [347, 343] on div "Laboratory" at bounding box center [308, 342] width 154 height 21
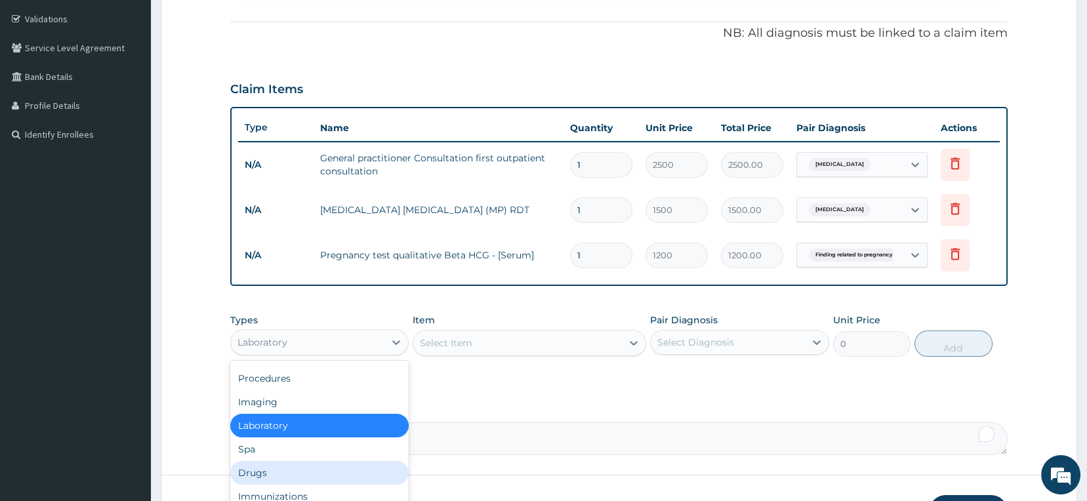
click at [286, 476] on div "Drugs" at bounding box center [319, 473] width 179 height 24
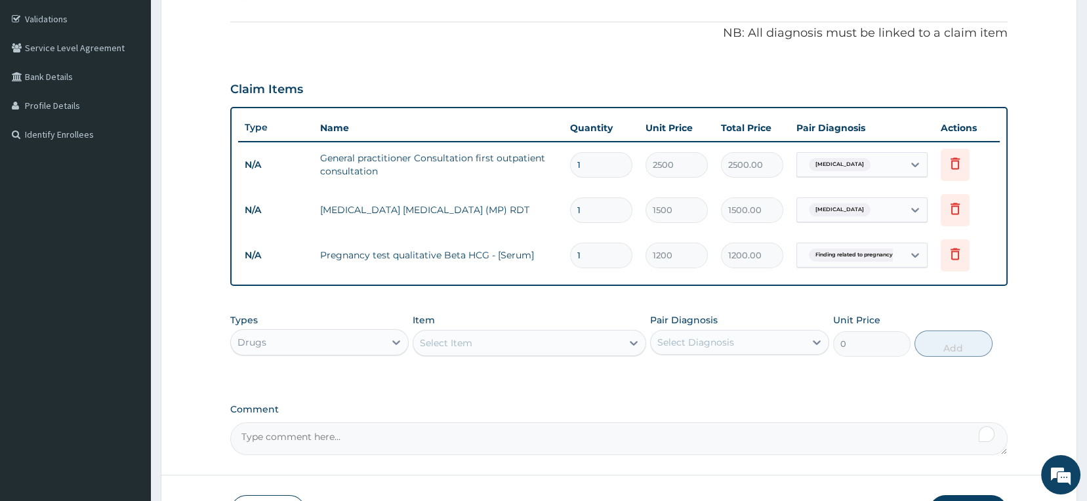
click at [495, 346] on div "Select Item" at bounding box center [517, 343] width 209 height 21
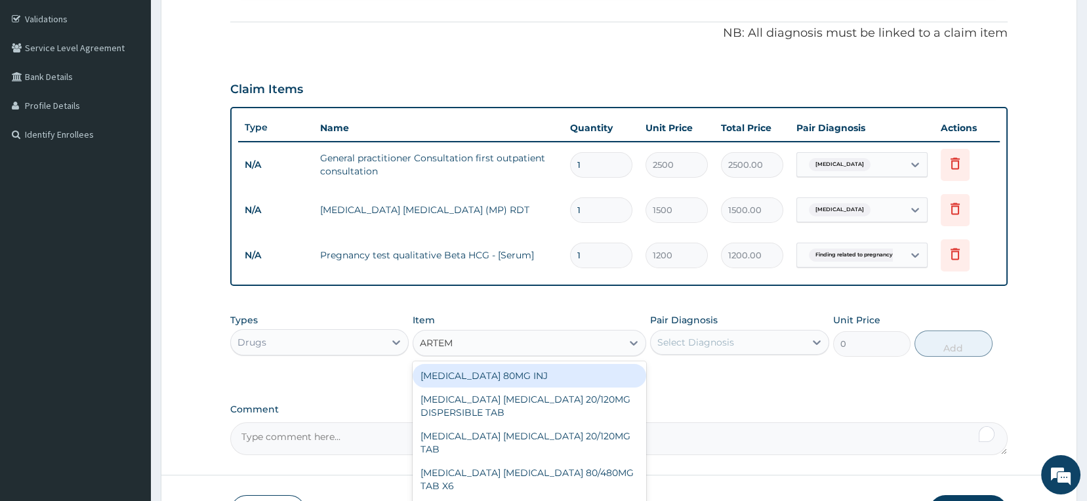
type input "ARTEME"
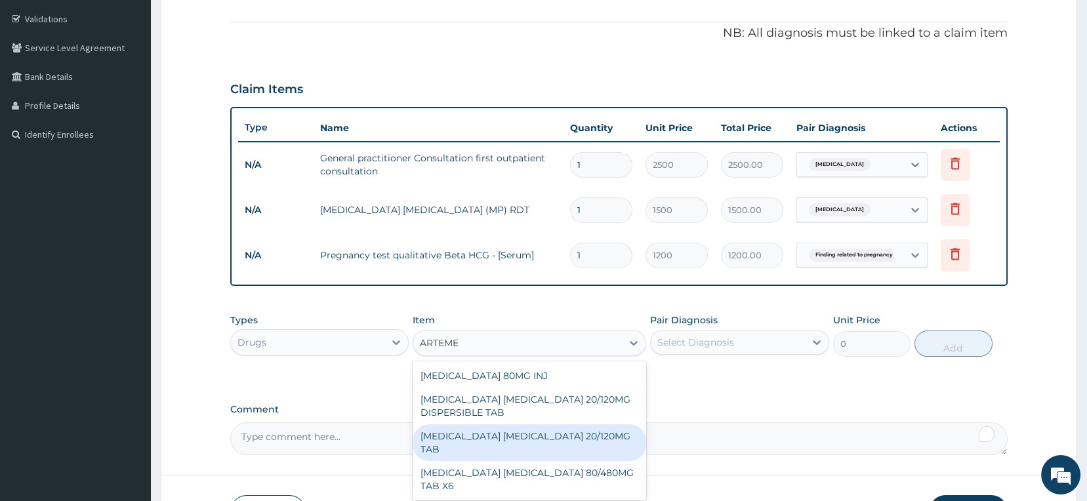
click at [512, 433] on div "[MEDICAL_DATA] [MEDICAL_DATA] 20/120MG TAB" at bounding box center [530, 443] width 234 height 37
type input "84"
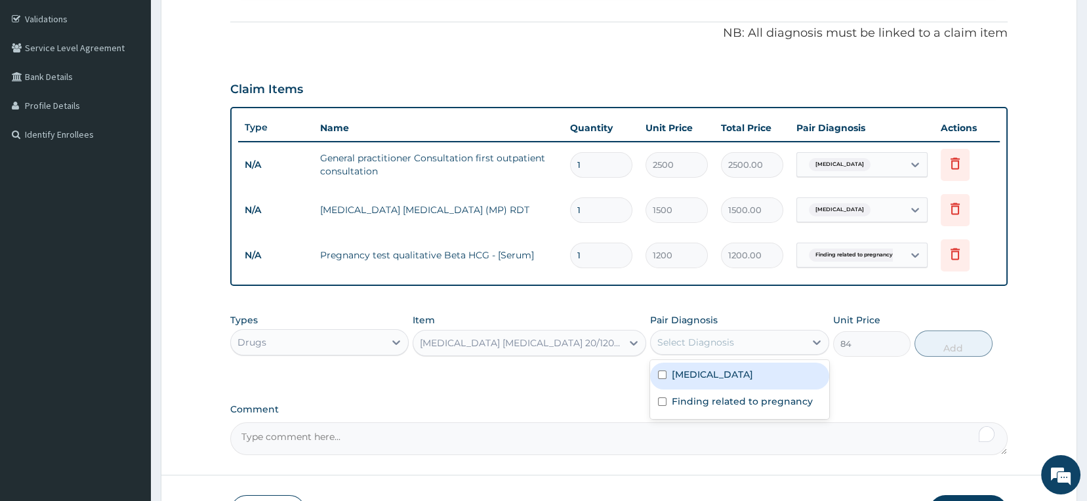
click at [739, 341] on div "Select Diagnosis" at bounding box center [728, 342] width 154 height 21
click at [715, 374] on div "[MEDICAL_DATA]" at bounding box center [739, 376] width 179 height 27
checkbox input "true"
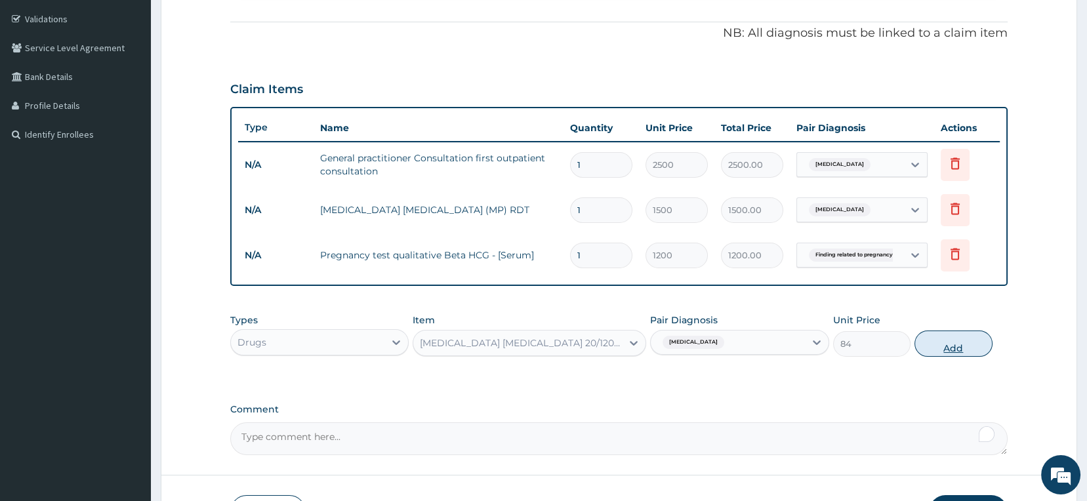
click at [951, 347] on button "Add" at bounding box center [954, 344] width 78 height 26
type input "0"
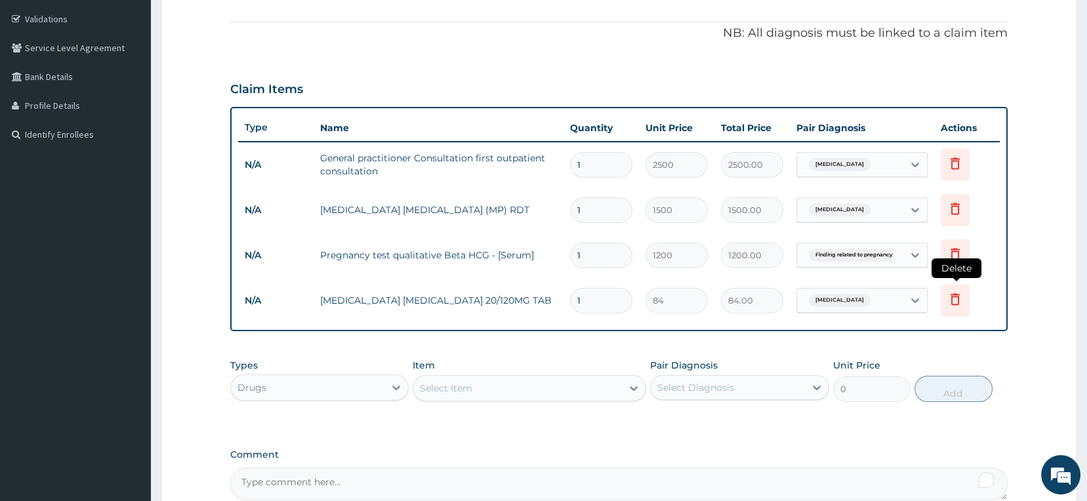
type input "0.00"
type input "2"
type input "168.00"
type input "24"
type input "2016.00"
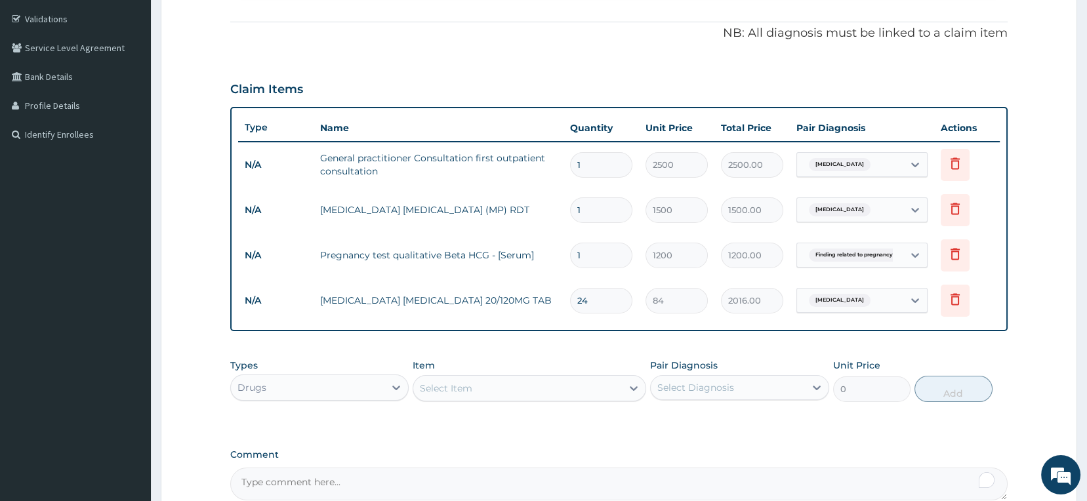
type input "24"
click at [511, 389] on div "Select Item" at bounding box center [517, 388] width 209 height 21
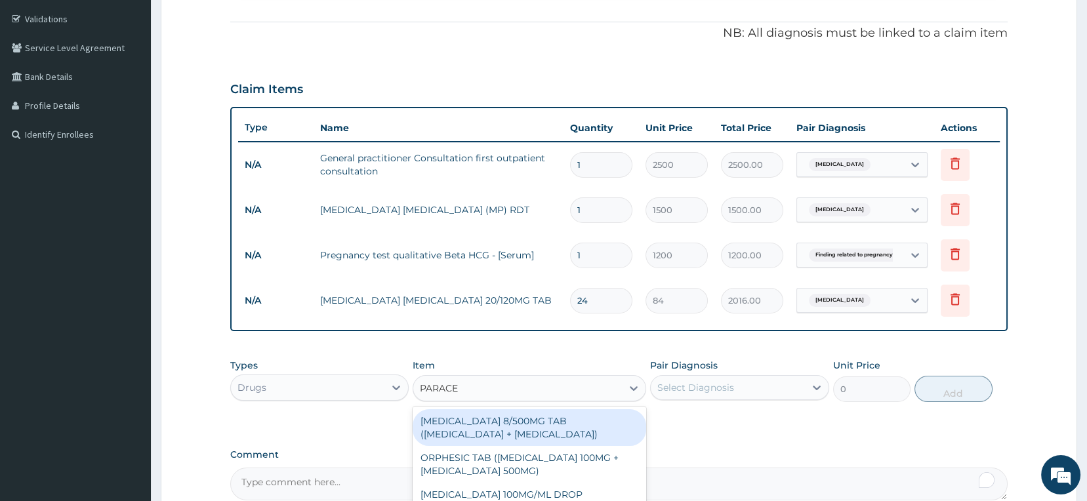
type input "PARACET"
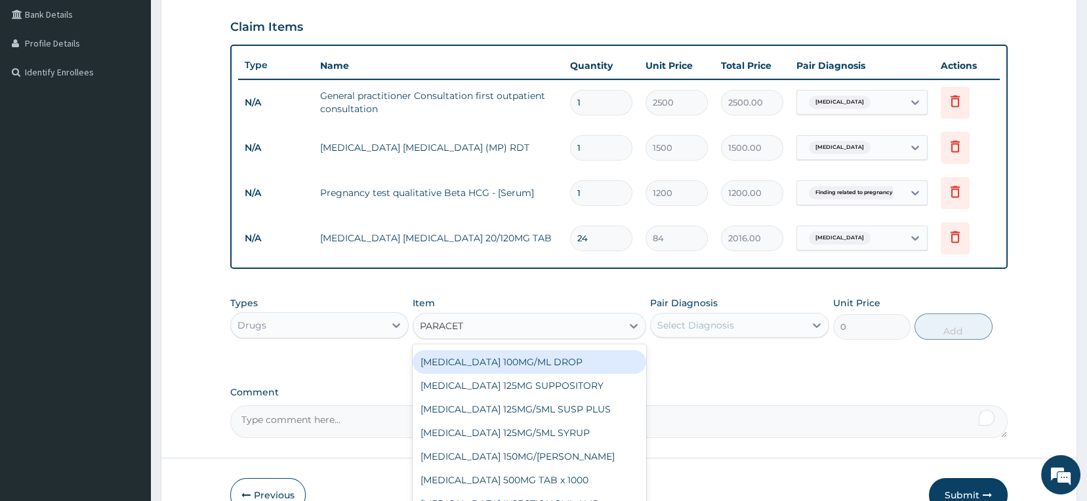
scroll to position [377, 0]
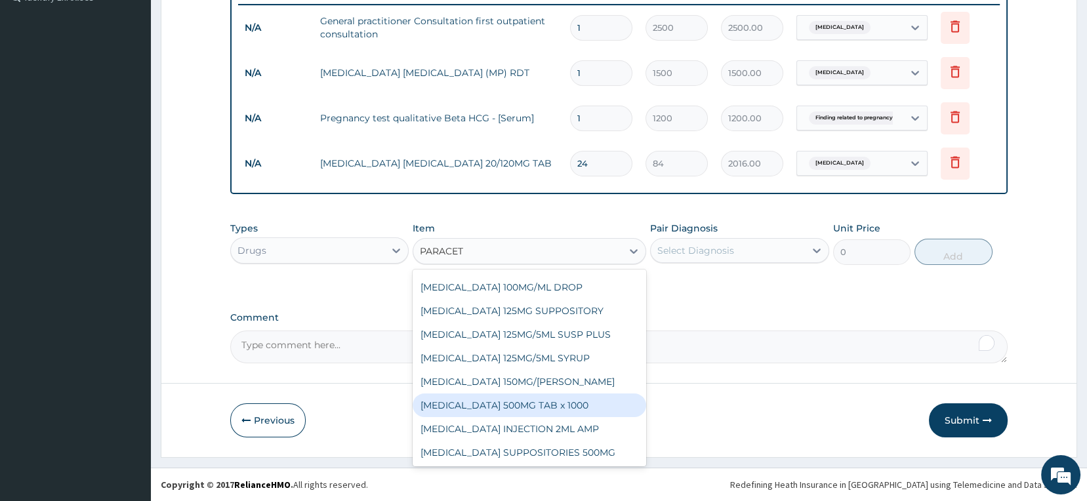
click at [549, 403] on div "[MEDICAL_DATA] 500MG TAB x 1000" at bounding box center [530, 406] width 234 height 24
type input "11.025"
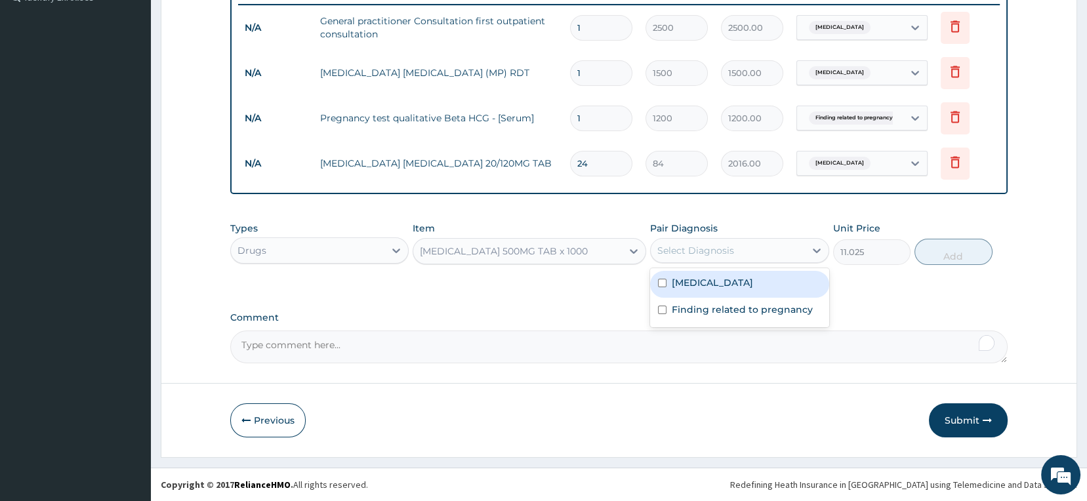
click at [704, 254] on div "Select Diagnosis" at bounding box center [696, 250] width 77 height 13
click at [691, 280] on label "[MEDICAL_DATA]" at bounding box center [712, 282] width 81 height 13
checkbox input "true"
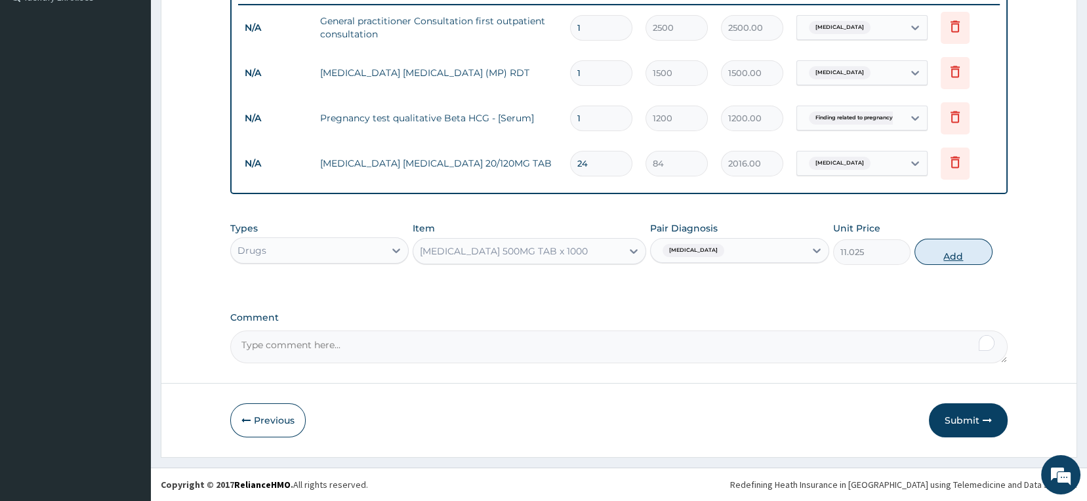
click at [955, 257] on button "Add" at bounding box center [954, 252] width 78 height 26
type input "0"
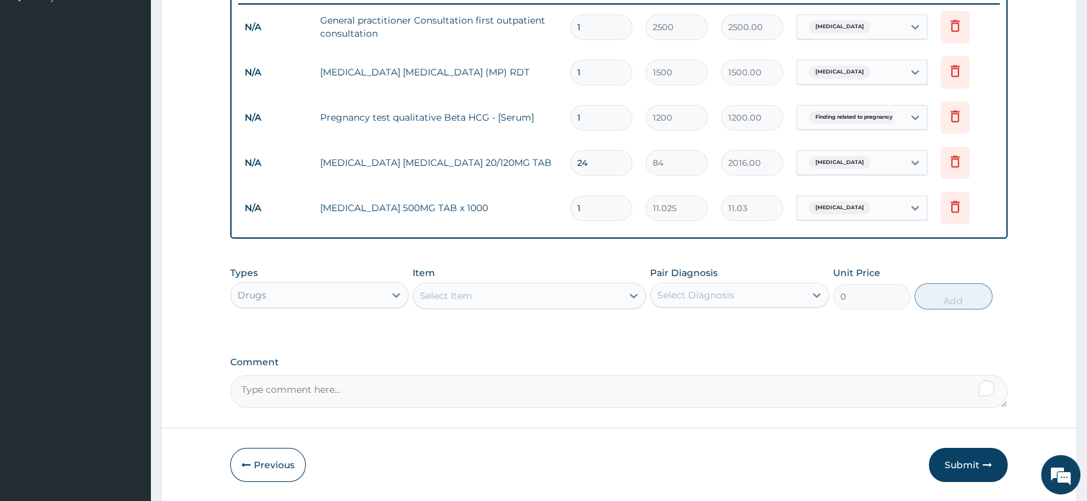
type input "18"
type input "198.45"
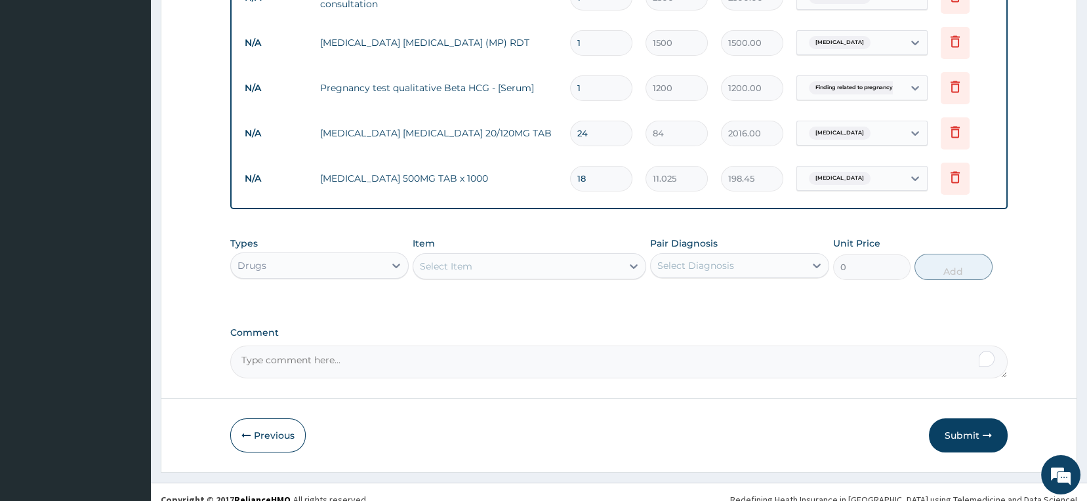
scroll to position [423, 0]
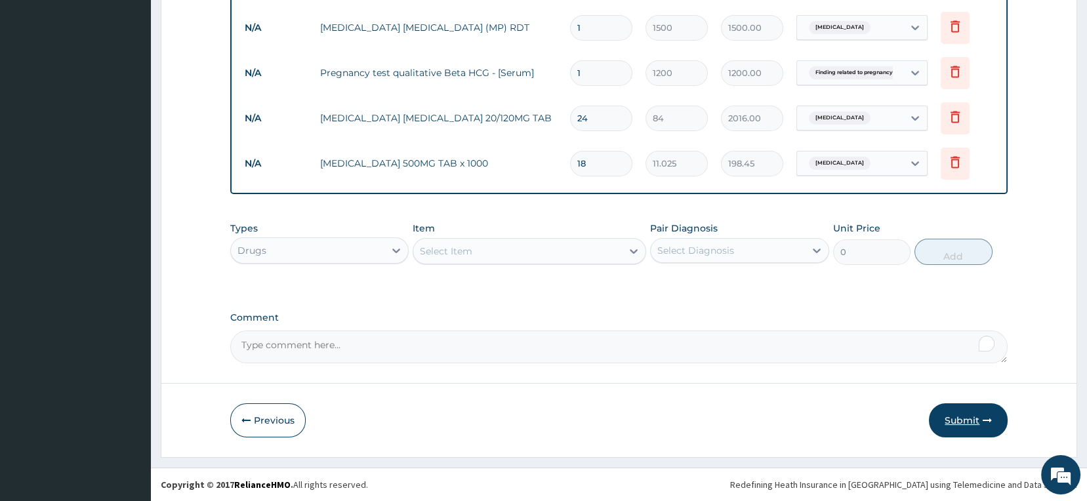
type input "18"
click at [963, 421] on button "Submit" at bounding box center [968, 421] width 79 height 34
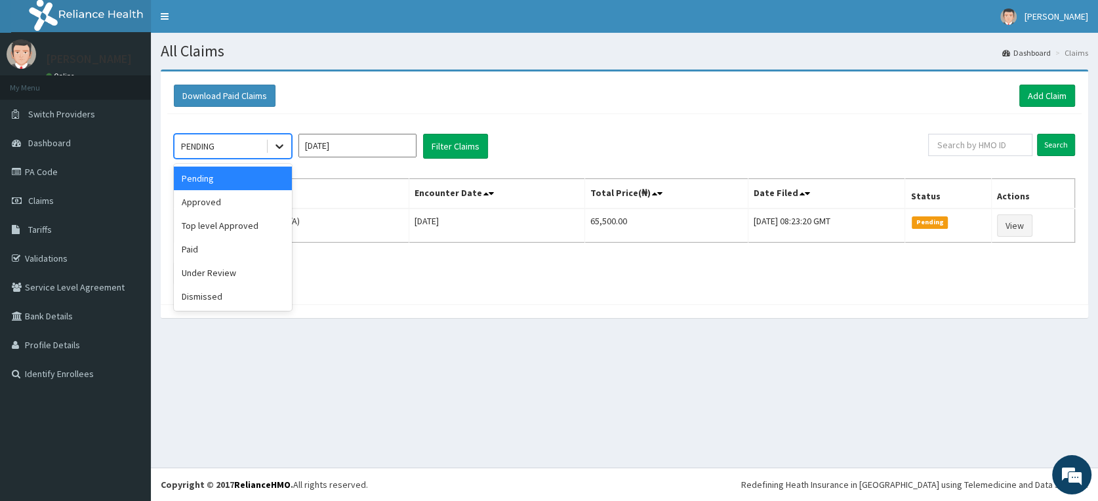
click at [273, 145] on icon at bounding box center [279, 146] width 13 height 13
click at [224, 199] on div "Approved" at bounding box center [233, 202] width 118 height 24
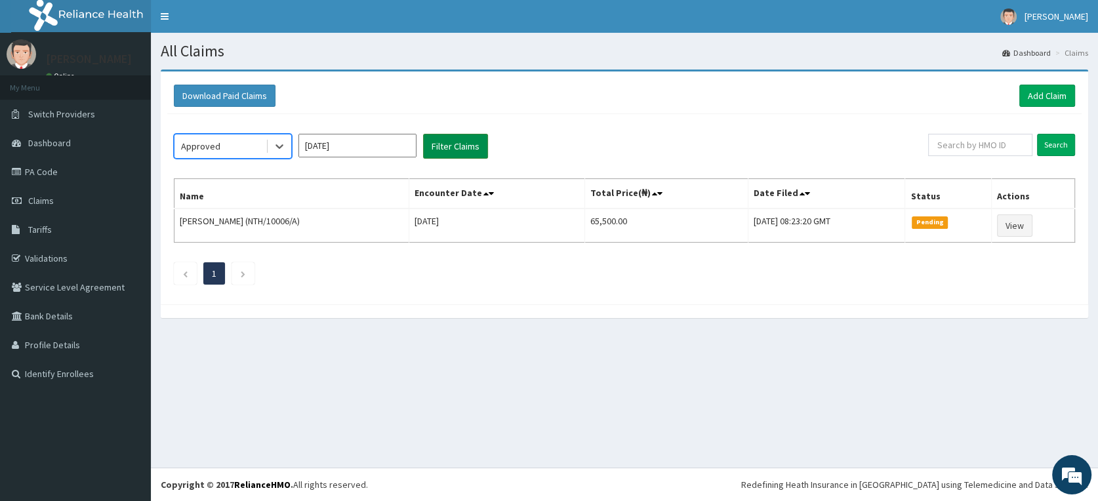
click at [447, 146] on button "Filter Claims" at bounding box center [455, 146] width 65 height 25
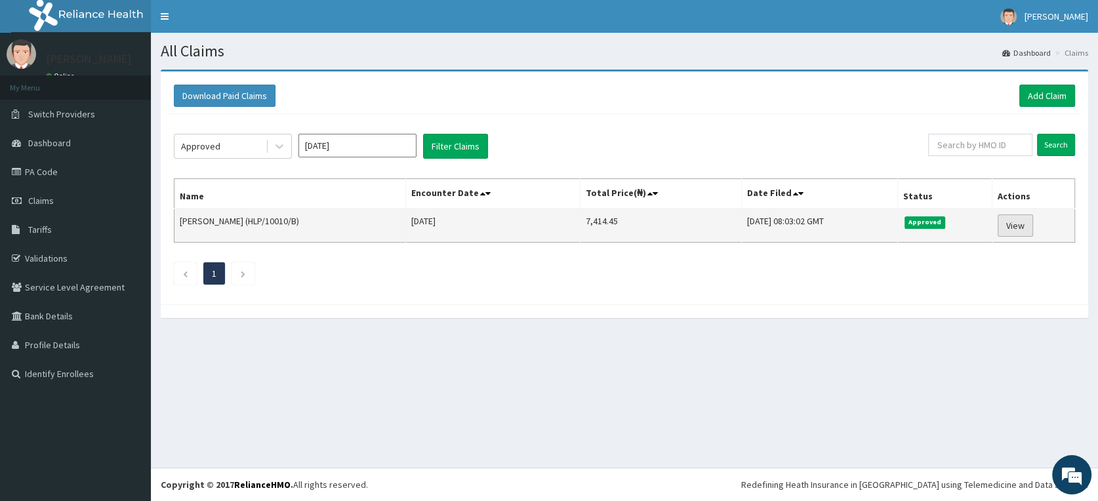
click at [1016, 226] on link "View" at bounding box center [1015, 226] width 35 height 22
